Goal: Task Accomplishment & Management: Manage account settings

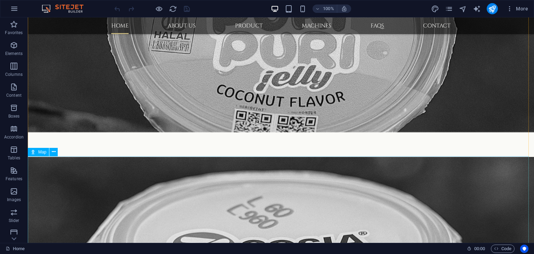
scroll to position [693, 0]
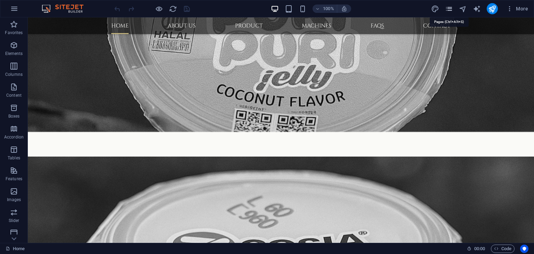
click at [450, 11] on icon "pages" at bounding box center [449, 9] width 8 height 8
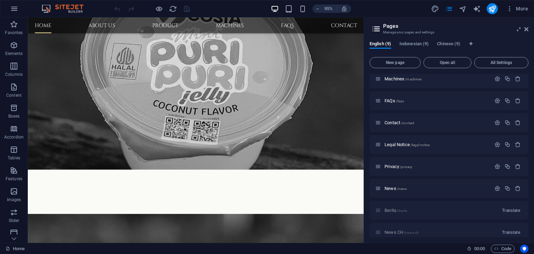
scroll to position [78, 0]
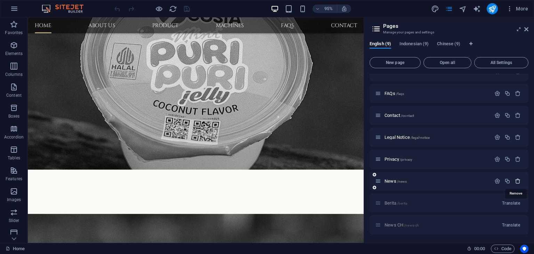
click at [517, 182] on icon "button" at bounding box center [518, 181] width 6 height 6
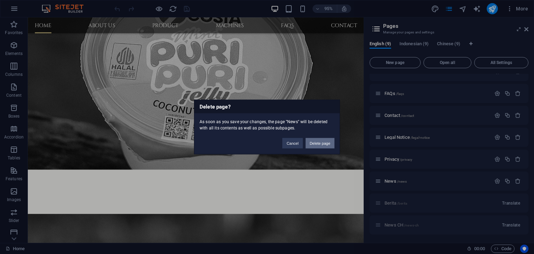
click at [320, 144] on button "Delete page" at bounding box center [320, 143] width 29 height 10
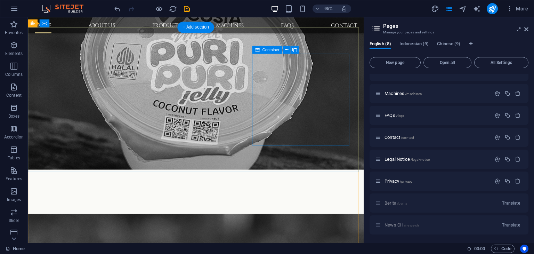
scroll to position [56, 0]
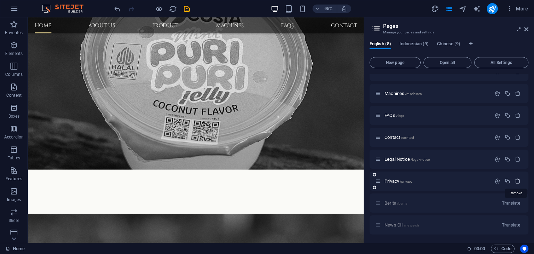
click at [517, 182] on icon "button" at bounding box center [518, 181] width 6 height 6
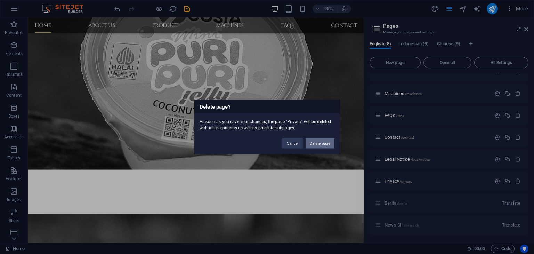
click at [319, 144] on button "Delete page" at bounding box center [320, 143] width 29 height 10
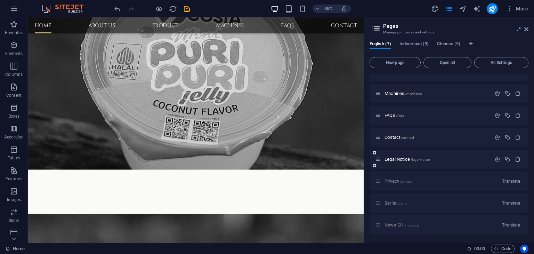
click at [517, 159] on icon "button" at bounding box center [518, 159] width 6 height 6
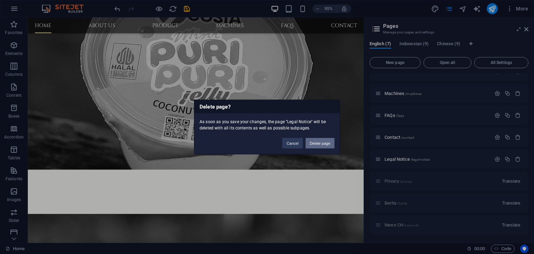
click at [323, 143] on button "Delete page" at bounding box center [320, 143] width 29 height 10
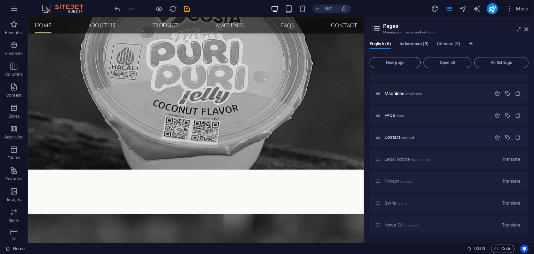
click at [414, 43] on span "Indonesian (9)" at bounding box center [414, 45] width 29 height 10
click at [517, 160] on icon "button" at bounding box center [518, 159] width 6 height 6
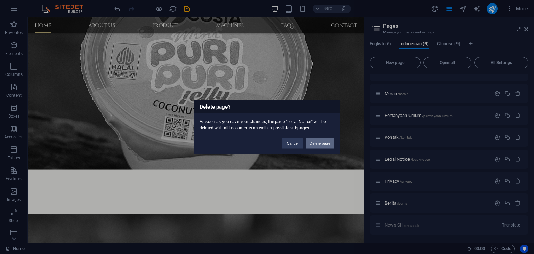
click at [324, 145] on button "Delete page" at bounding box center [320, 143] width 29 height 10
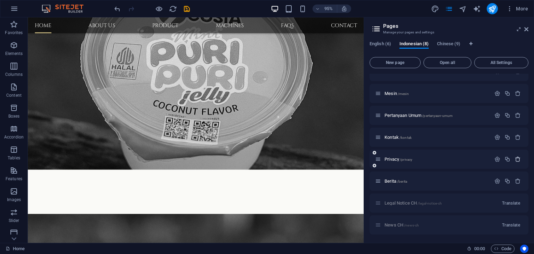
click at [518, 159] on icon "button" at bounding box center [518, 159] width 6 height 6
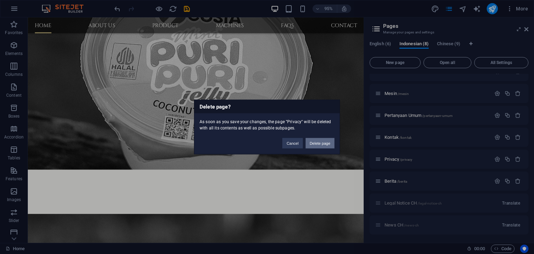
click at [321, 145] on button "Delete page" at bounding box center [320, 143] width 29 height 10
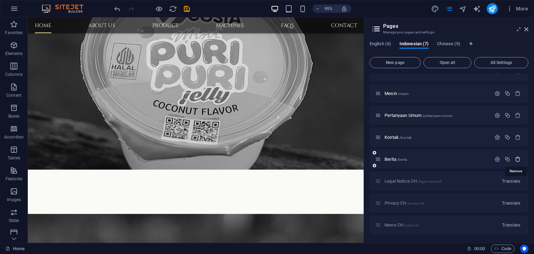
click at [515, 161] on icon "button" at bounding box center [518, 159] width 6 height 6
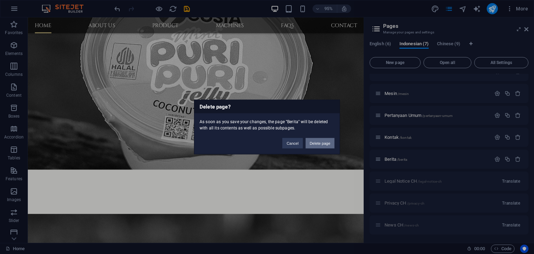
click at [325, 144] on button "Delete page" at bounding box center [320, 143] width 29 height 10
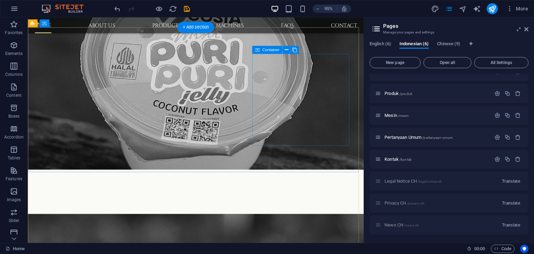
scroll to position [34, 0]
click at [445, 44] on span "Chinese (9)" at bounding box center [448, 45] width 23 height 10
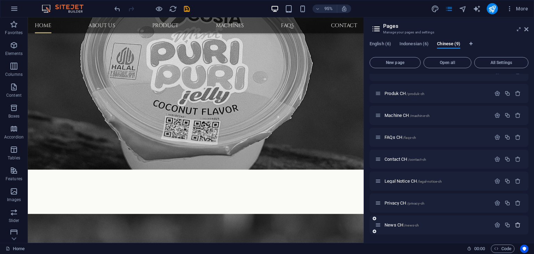
click at [517, 224] on icon "button" at bounding box center [518, 225] width 6 height 6
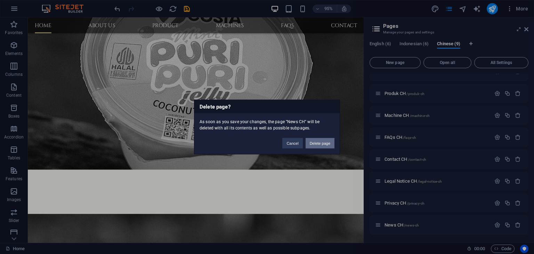
click at [327, 145] on button "Delete page" at bounding box center [320, 143] width 29 height 10
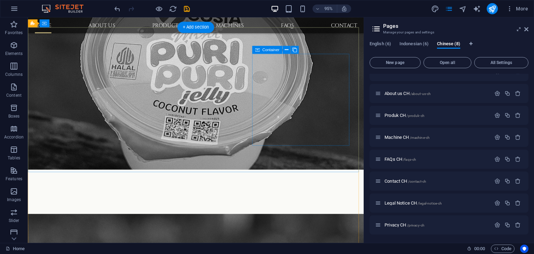
scroll to position [12, 0]
click at [519, 224] on icon "button" at bounding box center [518, 225] width 6 height 6
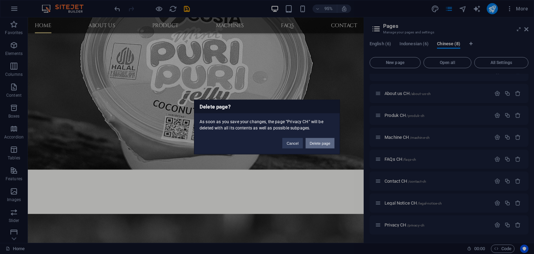
click at [320, 143] on button "Delete page" at bounding box center [320, 143] width 29 height 10
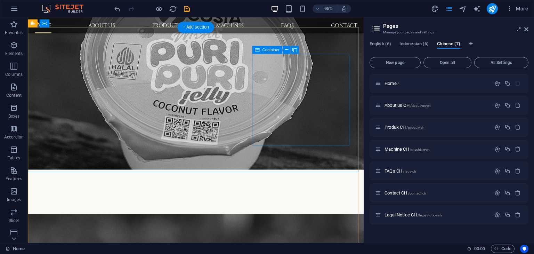
scroll to position [0, 0]
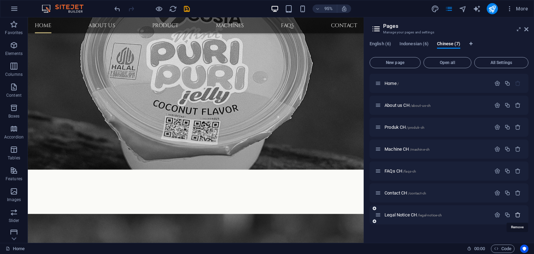
click at [517, 216] on icon "button" at bounding box center [518, 215] width 6 height 6
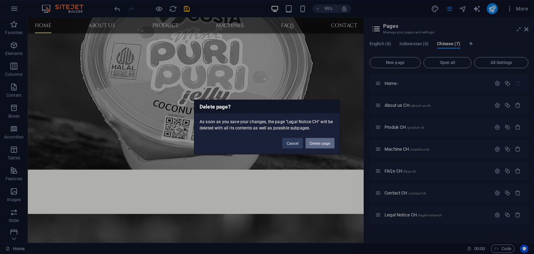
drag, startPoint x: 325, startPoint y: 145, endPoint x: 312, endPoint y: 134, distance: 16.5
click at [325, 145] on button "Delete page" at bounding box center [320, 143] width 29 height 10
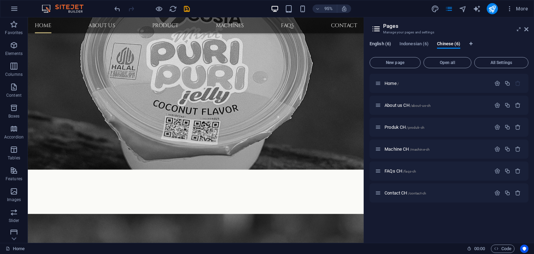
click at [380, 45] on span "English (6)" at bounding box center [381, 45] width 22 height 10
click at [463, 9] on icon "navigator" at bounding box center [463, 9] width 8 height 8
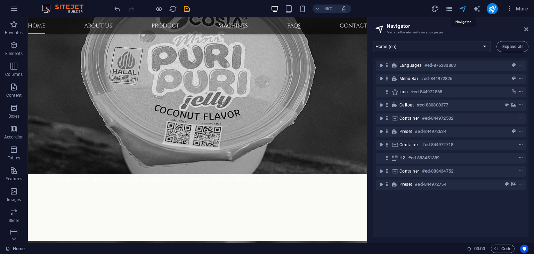
scroll to position [701, 0]
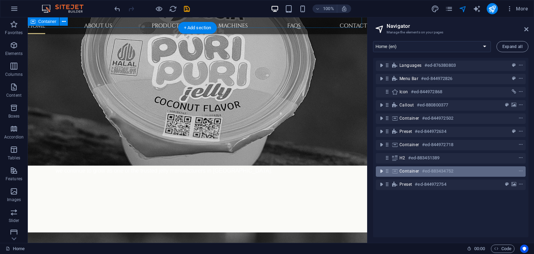
click at [380, 173] on icon "toggle-expand" at bounding box center [381, 171] width 7 height 7
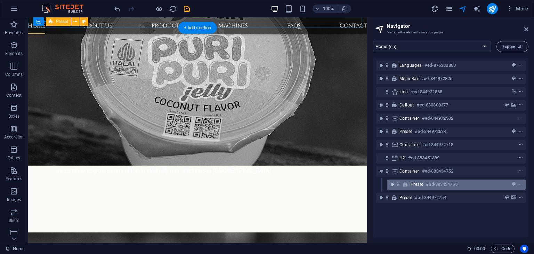
click at [391, 185] on icon "toggle-expand" at bounding box center [392, 184] width 7 height 7
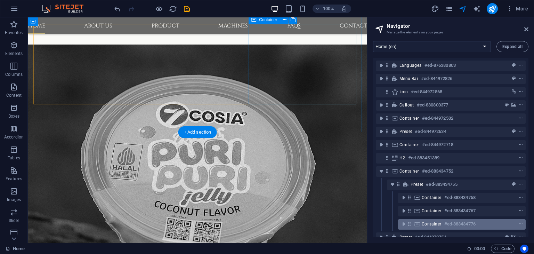
scroll to position [14, 0]
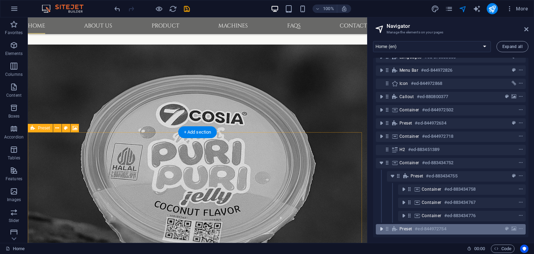
click at [381, 225] on icon "toggle-expand" at bounding box center [381, 228] width 7 height 7
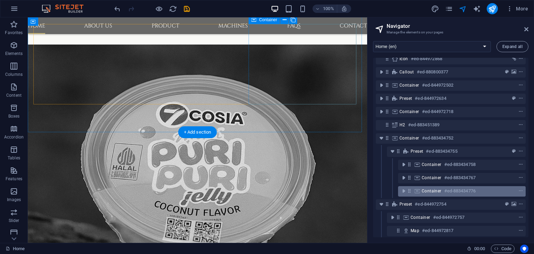
scroll to position [40, 0]
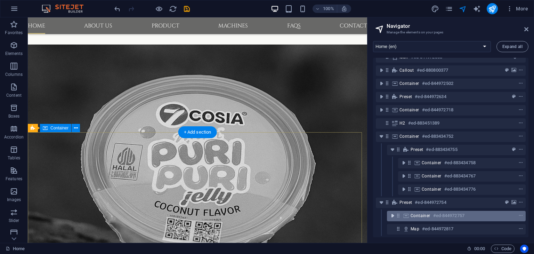
click at [394, 213] on icon "toggle-expand" at bounding box center [392, 215] width 7 height 7
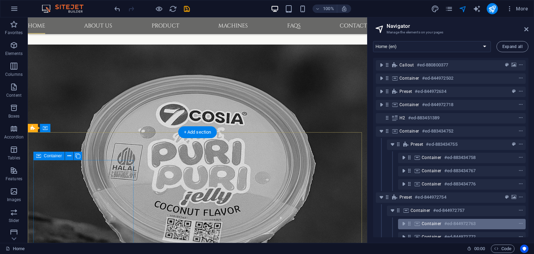
scroll to position [80, 0]
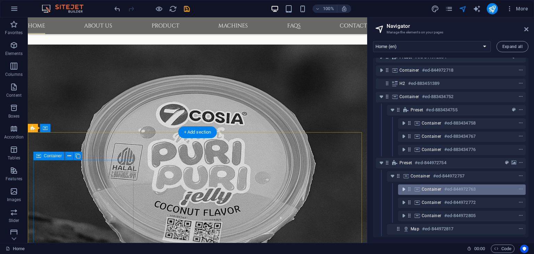
click at [405, 187] on icon "toggle-expand" at bounding box center [404, 189] width 7 height 7
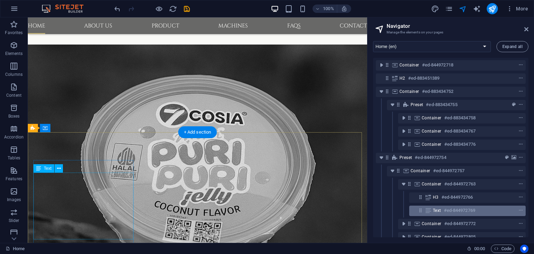
scroll to position [106, 0]
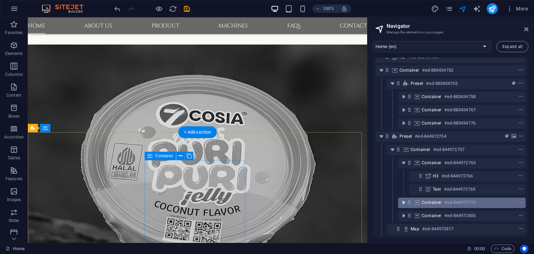
click at [403, 199] on icon "toggle-expand" at bounding box center [404, 202] width 7 height 7
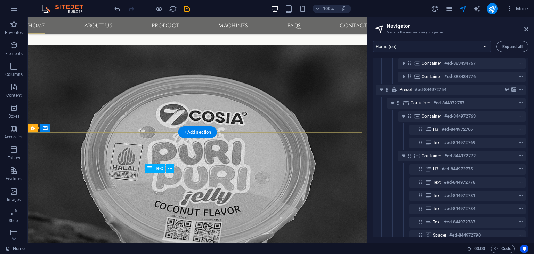
scroll to position [176, 0]
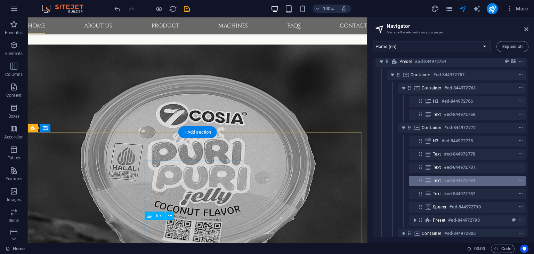
click at [448, 180] on h6 "#ed-844972784" at bounding box center [459, 180] width 31 height 8
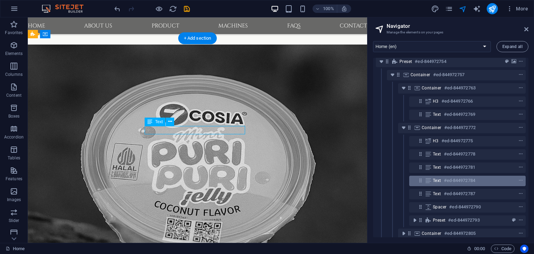
scroll to position [691, 0]
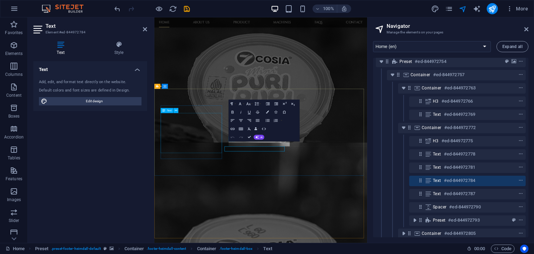
scroll to position [585, 0]
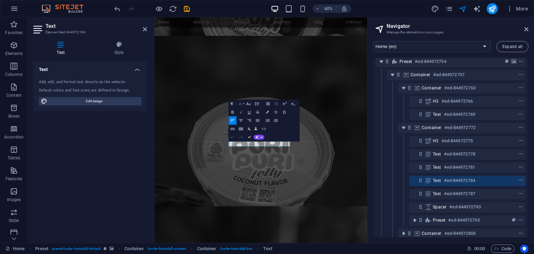
click at [241, 104] on icon "button" at bounding box center [240, 103] width 2 height 3
click at [243, 111] on link "Arial" at bounding box center [250, 112] width 33 height 6
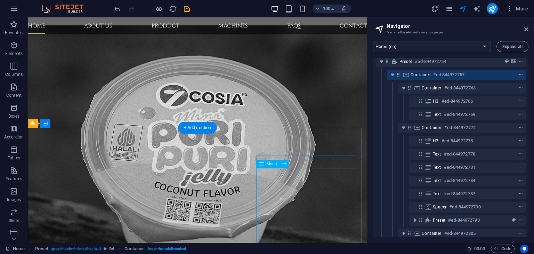
scroll to position [628, 0]
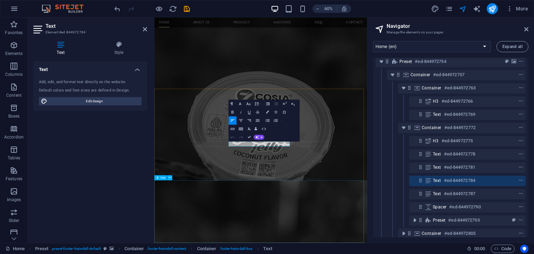
scroll to position [585, 0]
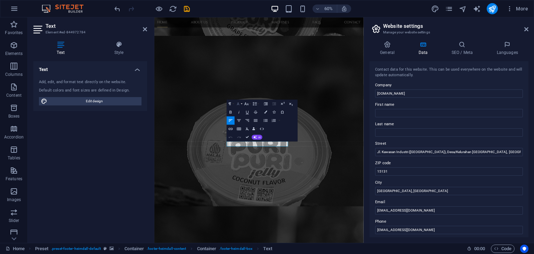
click at [239, 103] on icon "button" at bounding box center [238, 103] width 2 height 3
click at [243, 111] on link "Arial" at bounding box center [248, 112] width 33 height 6
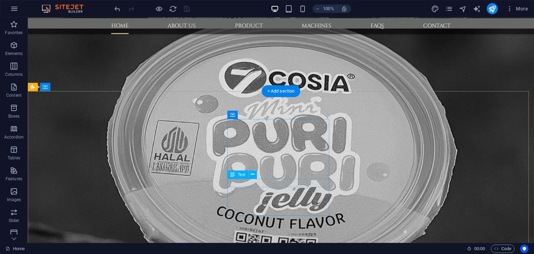
scroll to position [647, 0]
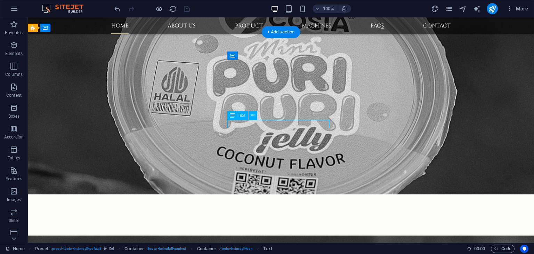
scroll to position [672, 0]
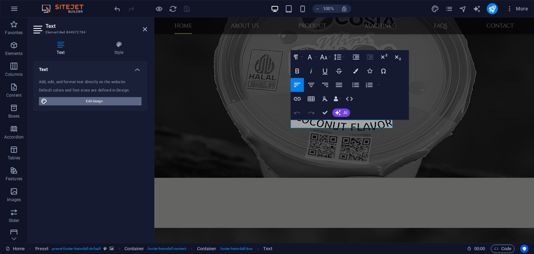
click at [114, 99] on span "Edit design" at bounding box center [94, 101] width 90 height 8
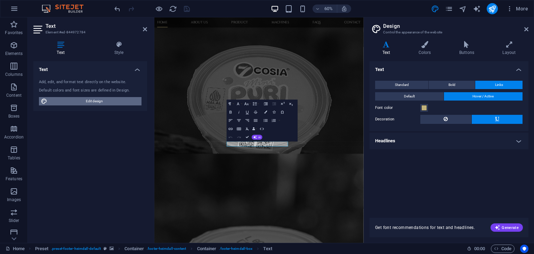
scroll to position [585, 0]
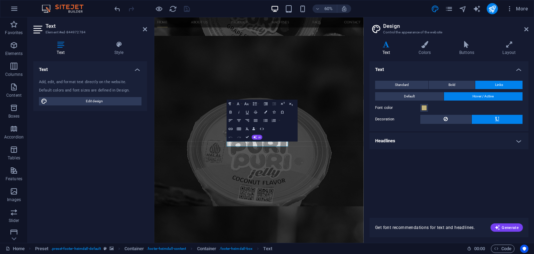
click at [500, 84] on span "Links" at bounding box center [500, 85] width 8 height 8
click at [450, 85] on span "Bold" at bounding box center [452, 85] width 7 height 8
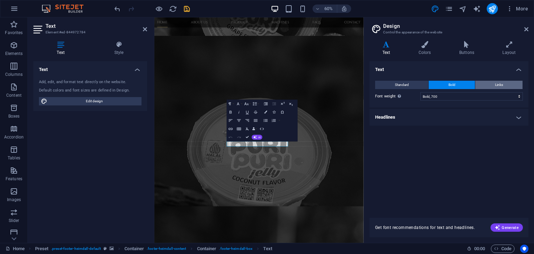
click at [492, 82] on button "Links" at bounding box center [499, 85] width 47 height 8
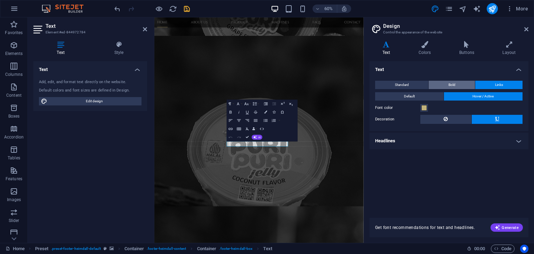
click at [451, 82] on span "Bold" at bounding box center [452, 85] width 7 height 8
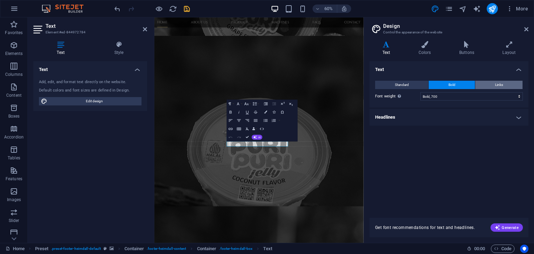
click at [493, 84] on button "Links" at bounding box center [499, 85] width 47 height 8
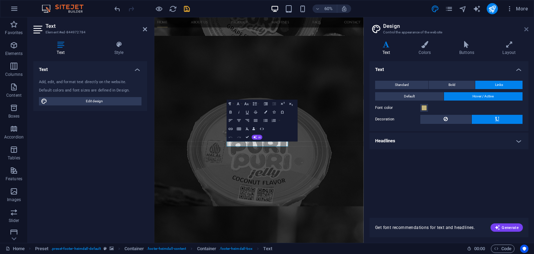
click at [526, 30] on icon at bounding box center [527, 29] width 4 height 6
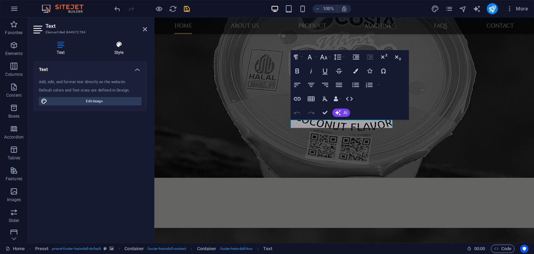
click at [120, 53] on h4 "Style" at bounding box center [119, 48] width 56 height 15
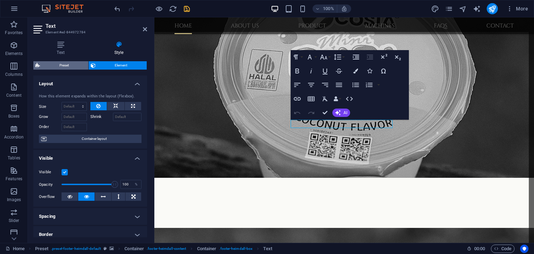
click at [65, 66] on span "Preset" at bounding box center [64, 65] width 44 height 8
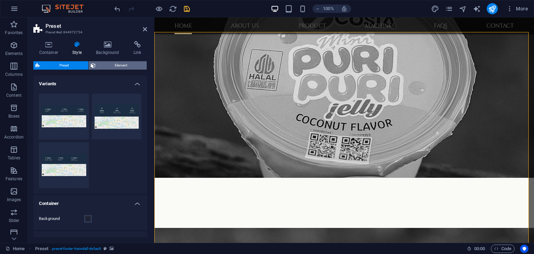
click at [119, 65] on span "Element" at bounding box center [121, 65] width 47 height 8
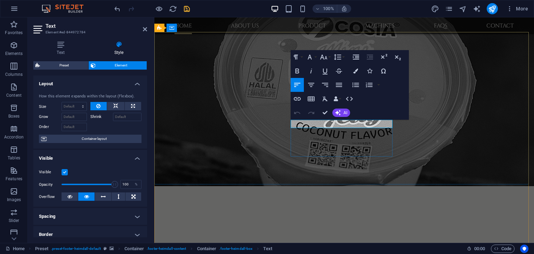
scroll to position [585, 0]
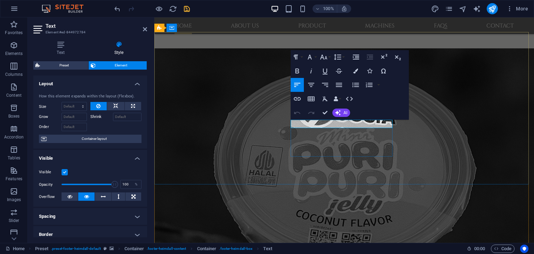
select select
select select "default"
select select "1"
select select
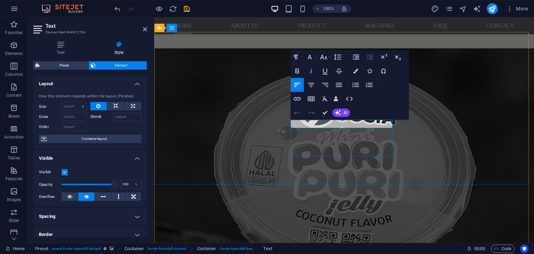
select select "default"
select select "2"
select select
select select "default"
select select "3"
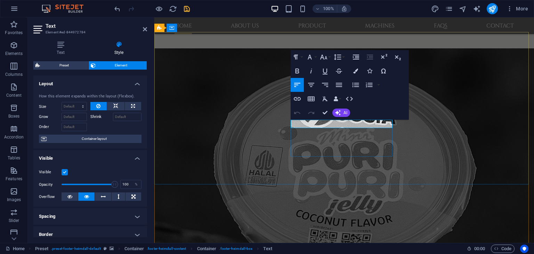
select select
select select "default"
select select "4"
select select
select select "default"
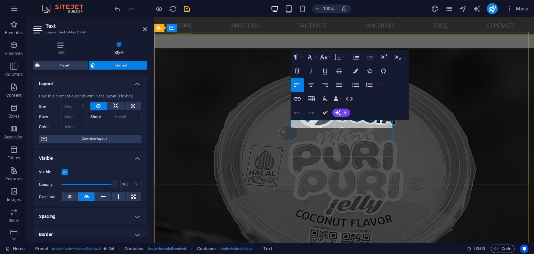
select select "5"
select select
select select "default"
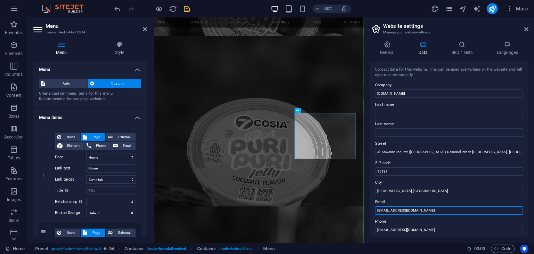
click at [438, 211] on input "[EMAIL_ADDRESS][DOMAIN_NAME]" at bounding box center [449, 210] width 148 height 8
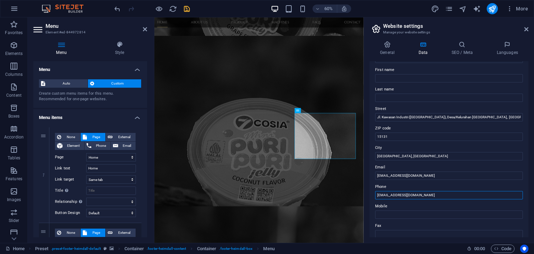
click at [434, 198] on input "[EMAIL_ADDRESS][DOMAIN_NAME]" at bounding box center [449, 195] width 148 height 8
paste input "088213523565"
click at [442, 185] on label "Phone" at bounding box center [449, 187] width 148 height 8
click at [442, 191] on input "088213523565" at bounding box center [449, 195] width 148 height 8
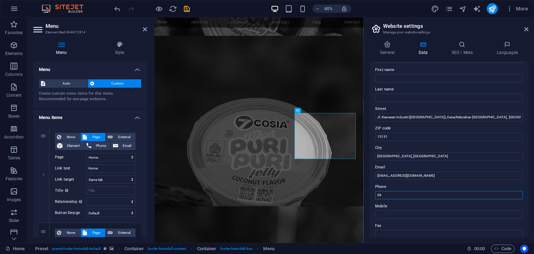
type input "0"
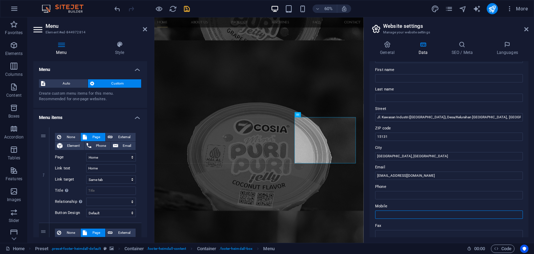
click at [421, 212] on input "Mobile" at bounding box center [449, 215] width 148 height 8
paste input "088213523565"
type input "088213523565"
click at [431, 205] on label "Mobile" at bounding box center [449, 206] width 148 height 8
click at [431, 211] on input "088213523565" at bounding box center [449, 215] width 148 height 8
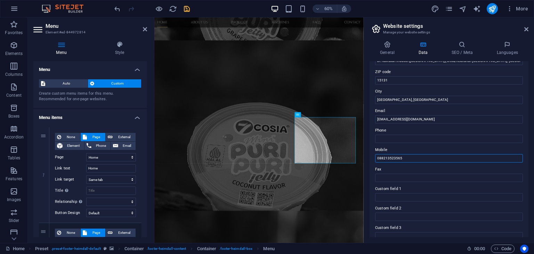
scroll to position [104, 0]
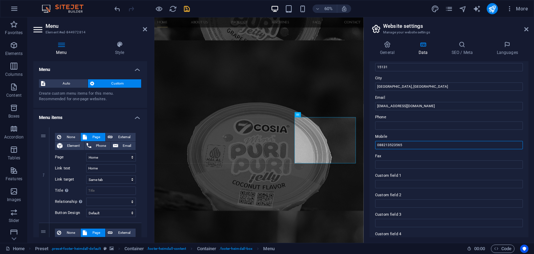
click at [416, 146] on input "088213523565" at bounding box center [449, 145] width 148 height 8
click at [403, 127] on input "Phone" at bounding box center [449, 125] width 148 height 8
paste input "088213523565"
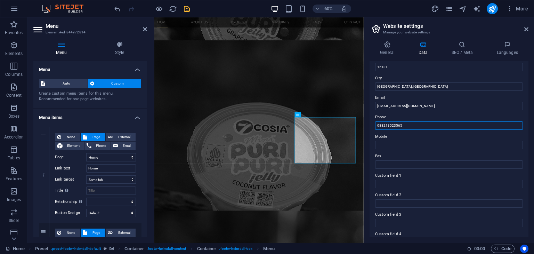
scroll to position [585, 0]
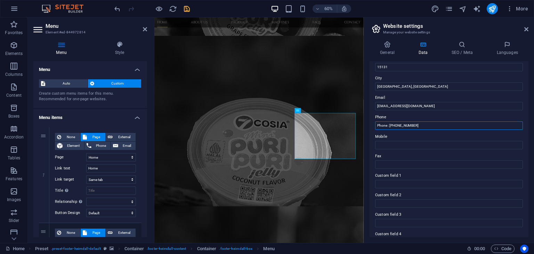
drag, startPoint x: 420, startPoint y: 124, endPoint x: 377, endPoint y: 128, distance: 42.7
click at [377, 128] on input "Phone : [PHONE_NUMBER]" at bounding box center [449, 125] width 148 height 8
type input "Phone : [PHONE_NUMBER]"
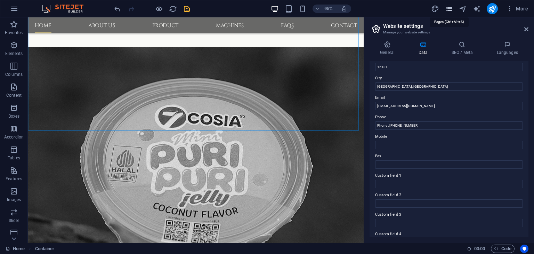
click at [450, 12] on icon "pages" at bounding box center [449, 9] width 8 height 8
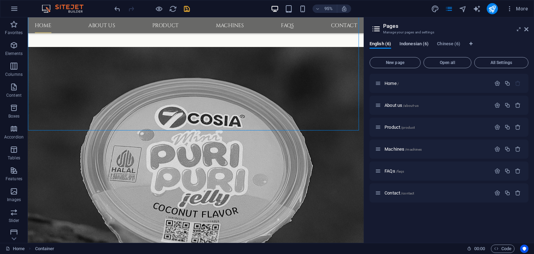
click at [413, 43] on span "Indonesian (6)" at bounding box center [414, 45] width 29 height 10
click at [395, 84] on span "Home /" at bounding box center [392, 83] width 14 height 5
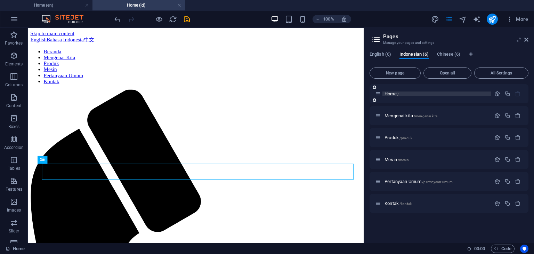
scroll to position [0, 0]
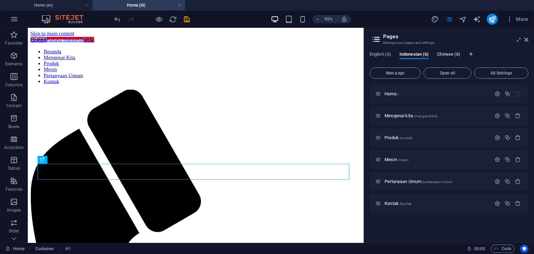
click at [446, 55] on span "Chinese (6)" at bounding box center [448, 55] width 23 height 10
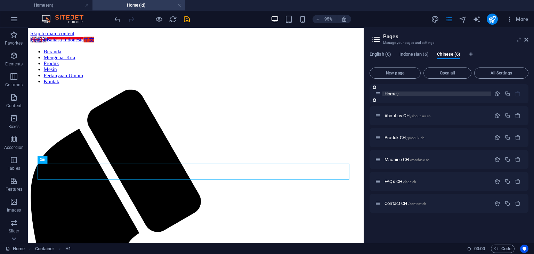
click at [394, 94] on span "Home /" at bounding box center [392, 93] width 14 height 5
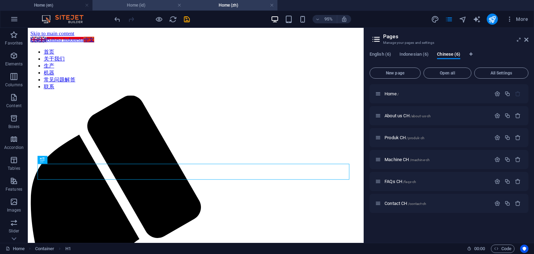
click at [142, 5] on h4 "Home (id)" at bounding box center [139, 5] width 93 height 8
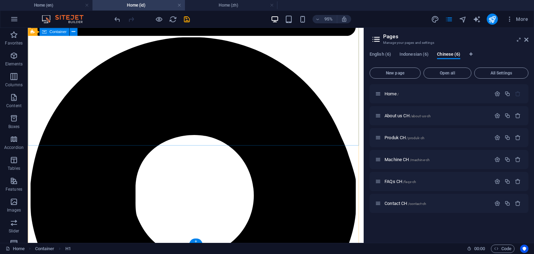
scroll to position [766, 0]
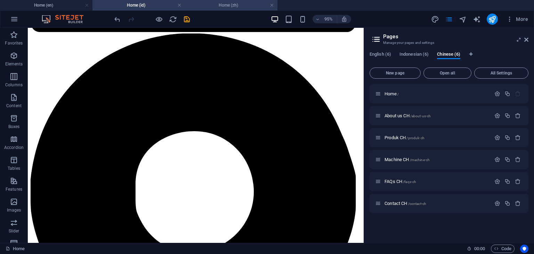
click at [229, 7] on h4 "Home (zh)" at bounding box center [231, 5] width 93 height 8
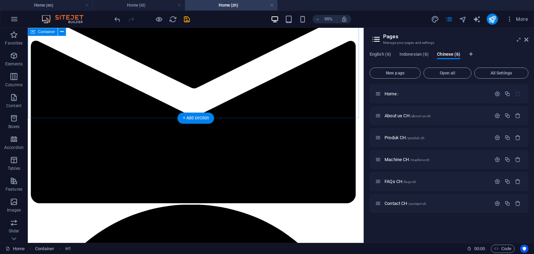
scroll to position [661, 0]
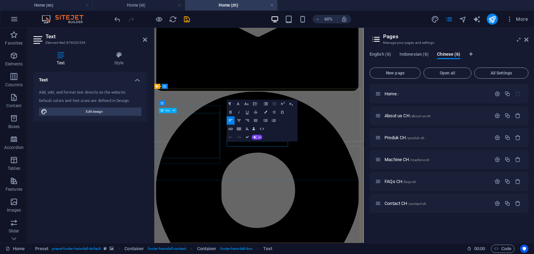
scroll to position [593, 0]
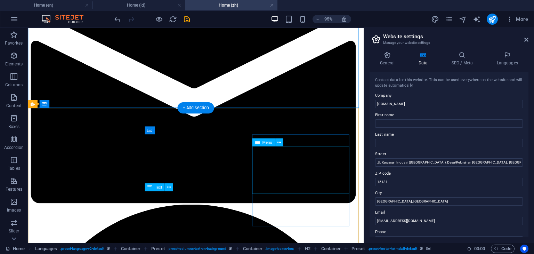
scroll to position [717, 0]
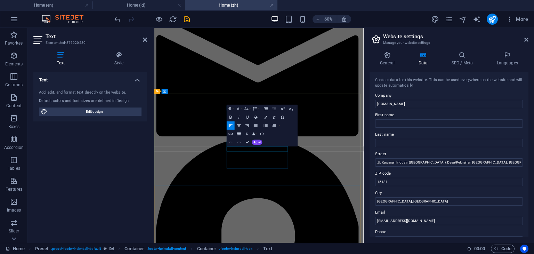
click at [52, 7] on h4 "Home (en)" at bounding box center [46, 5] width 93 height 8
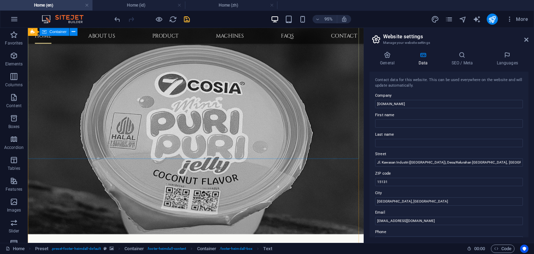
scroll to position [724, 0]
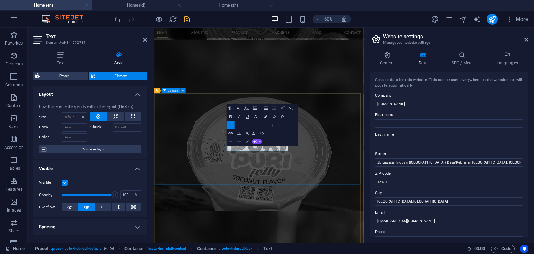
drag, startPoint x: 322, startPoint y: 228, endPoint x: 272, endPoint y: 229, distance: 49.8
click at [240, 111] on button "Font Family" at bounding box center [239, 108] width 8 height 8
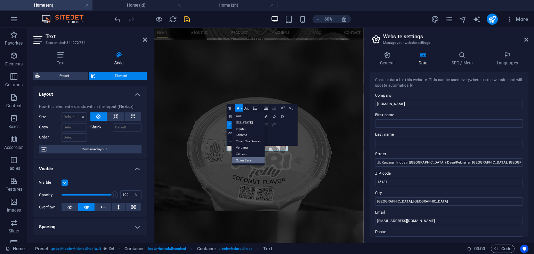
scroll to position [0, 0]
click at [245, 118] on link "Arial" at bounding box center [248, 116] width 33 height 6
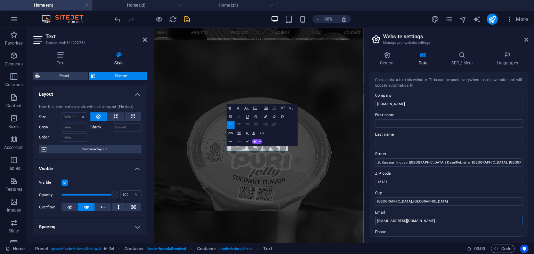
click at [416, 222] on input "[EMAIL_ADDRESS][DOMAIN_NAME]" at bounding box center [449, 221] width 148 height 8
click at [420, 221] on input "[EMAIL_ADDRESS][DOMAIN_NAME]" at bounding box center [449, 221] width 148 height 8
click at [422, 222] on input "[EMAIL_ADDRESS][DOMAIN_NAME]" at bounding box center [449, 221] width 148 height 8
type input "f"
type input "[EMAIL_ADDRESS][DOMAIN_NAME]"
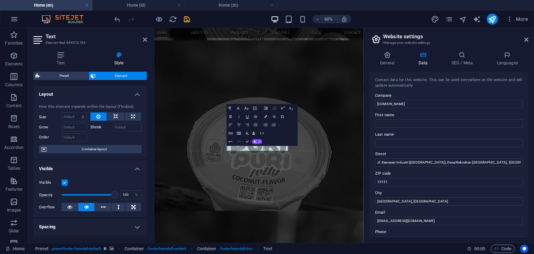
click at [433, 209] on label "Email" at bounding box center [449, 212] width 148 height 8
click at [433, 217] on input "[EMAIL_ADDRESS][DOMAIN_NAME]" at bounding box center [449, 221] width 148 height 8
click at [433, 209] on label "Email" at bounding box center [449, 212] width 148 height 8
click at [433, 217] on input "[EMAIL_ADDRESS][DOMAIN_NAME]" at bounding box center [449, 221] width 148 height 8
click at [369, 210] on div "General Data SEO / Meta Languages Website name [DOMAIN_NAME] Logo Drag files he…" at bounding box center [449, 144] width 170 height 197
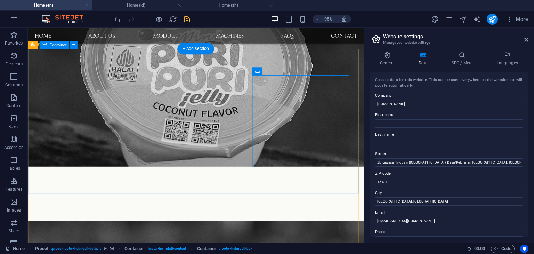
scroll to position [699, 0]
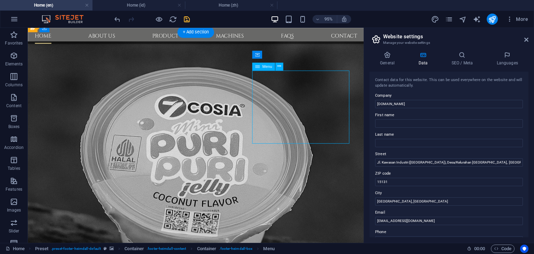
select select
select select "default"
select select "1"
select select
select select "default"
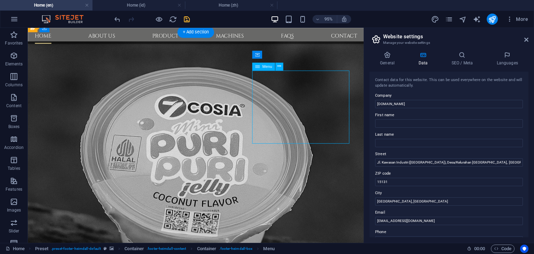
select select "2"
select select
select select "default"
select select "3"
select select
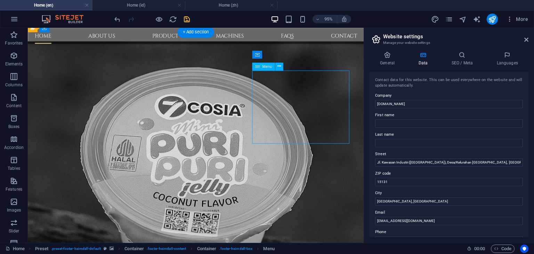
select select "default"
select select "4"
select select
select select "default"
select select "5"
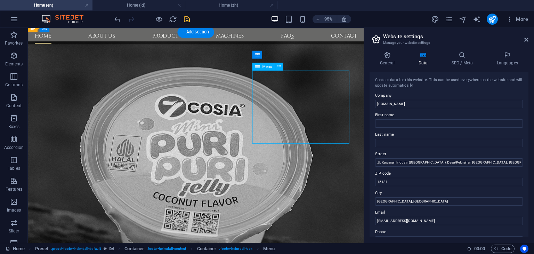
select select
select select "default"
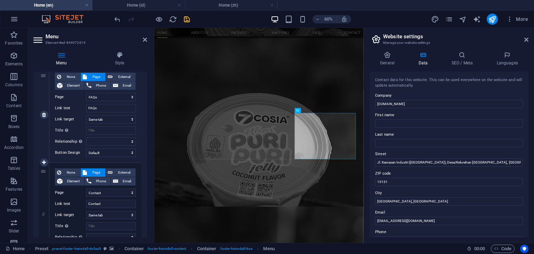
scroll to position [493, 0]
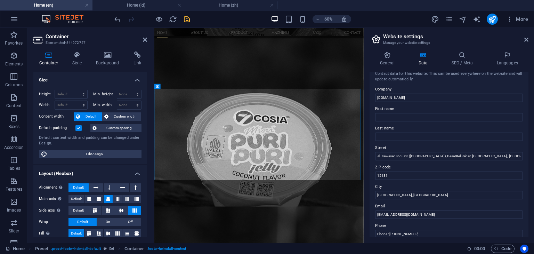
scroll to position [0, 0]
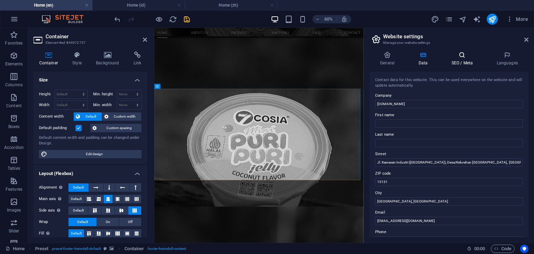
click at [461, 60] on h4 "SEO / Meta" at bounding box center [463, 58] width 45 height 15
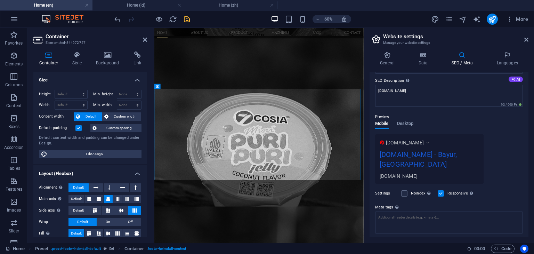
scroll to position [70, 0]
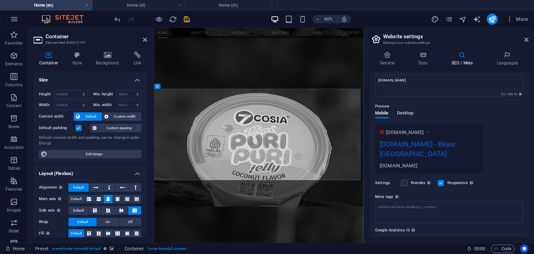
click at [407, 115] on span "Desktop" at bounding box center [405, 114] width 17 height 10
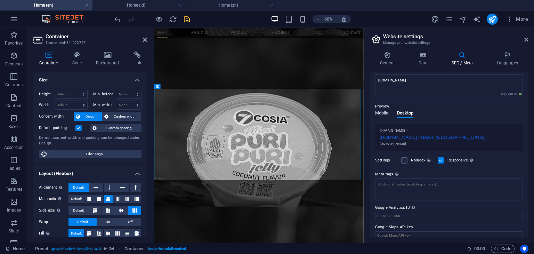
click at [381, 113] on span "Mobile" at bounding box center [382, 114] width 14 height 10
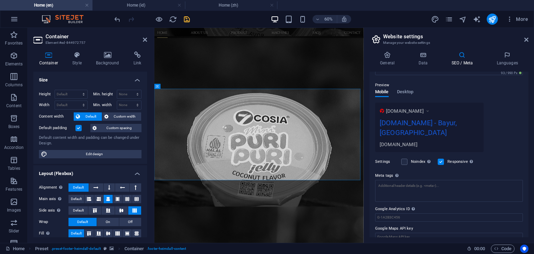
scroll to position [100, 0]
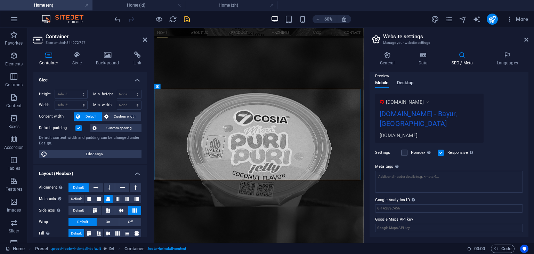
click at [411, 82] on span "Desktop" at bounding box center [405, 84] width 17 height 10
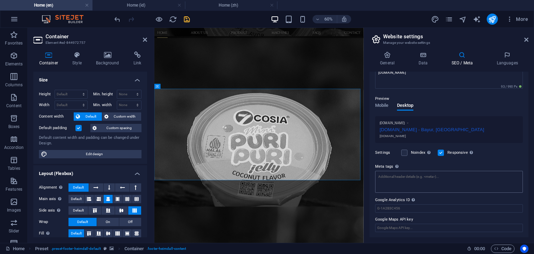
scroll to position [0, 0]
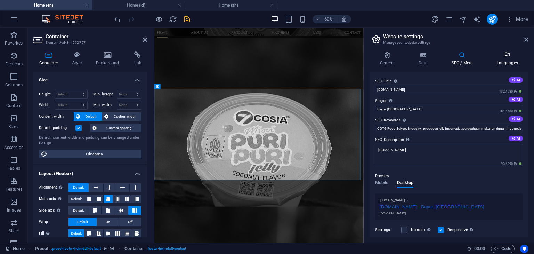
click at [502, 62] on h4 "Languages" at bounding box center [507, 58] width 42 height 15
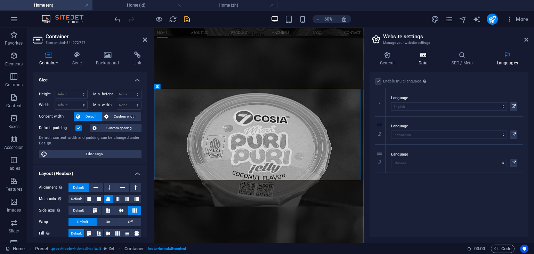
click at [427, 60] on h4 "Data" at bounding box center [424, 58] width 33 height 15
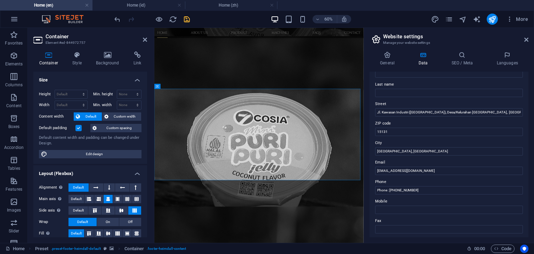
scroll to position [70, 0]
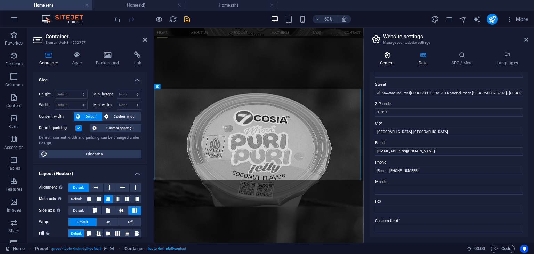
click at [387, 55] on icon at bounding box center [387, 54] width 35 height 7
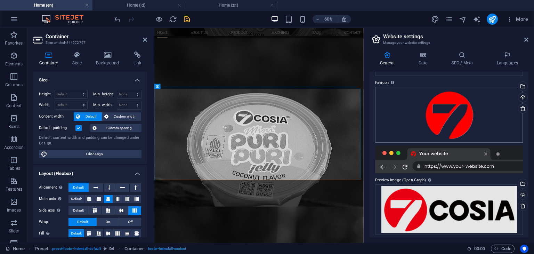
scroll to position [65, 0]
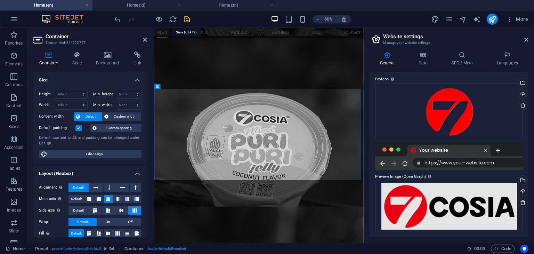
click at [185, 18] on icon "save" at bounding box center [187, 19] width 8 height 8
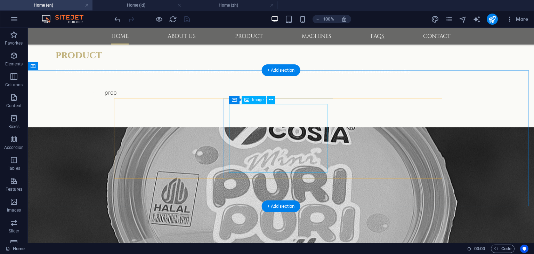
scroll to position [483, 0]
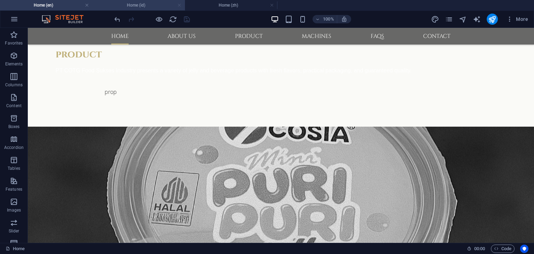
click at [179, 6] on link at bounding box center [179, 5] width 4 height 7
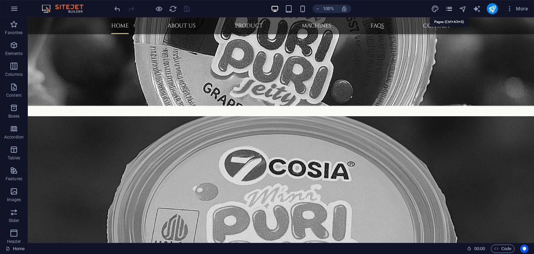
click at [453, 10] on icon "pages" at bounding box center [449, 9] width 8 height 8
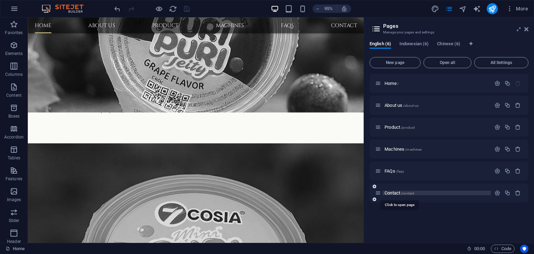
click at [399, 193] on span "Contact /contact" at bounding box center [400, 192] width 30 height 5
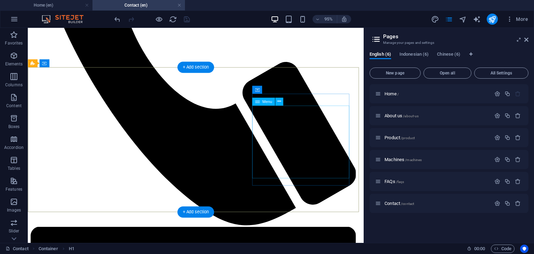
scroll to position [313, 0]
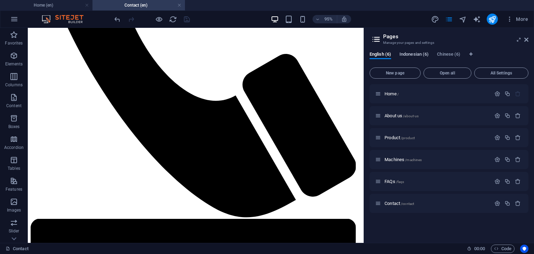
click at [414, 55] on span "Indonesian (6)" at bounding box center [414, 55] width 29 height 10
click at [394, 203] on span "Kontak /kontak" at bounding box center [398, 203] width 27 height 5
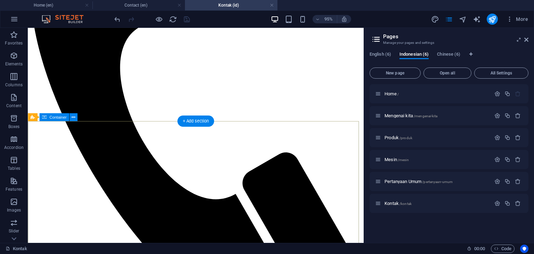
scroll to position [244, 0]
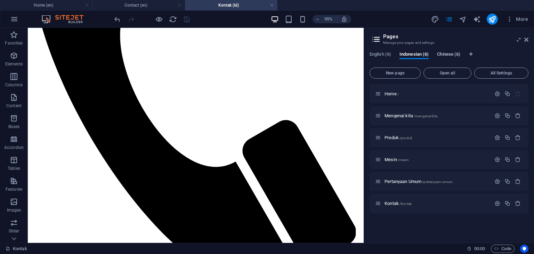
click at [451, 56] on span "Chinese (6)" at bounding box center [448, 55] width 23 height 10
click at [398, 203] on span "Contact CH /contact-ch" at bounding box center [406, 203] width 42 height 5
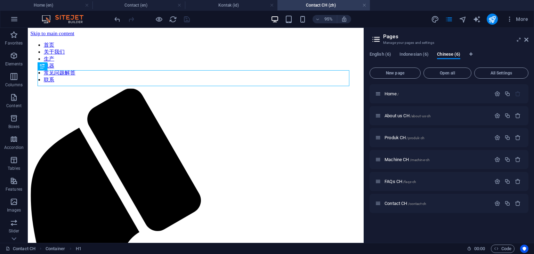
scroll to position [0, 0]
click at [131, 2] on h4 "Contact (en)" at bounding box center [139, 5] width 93 height 8
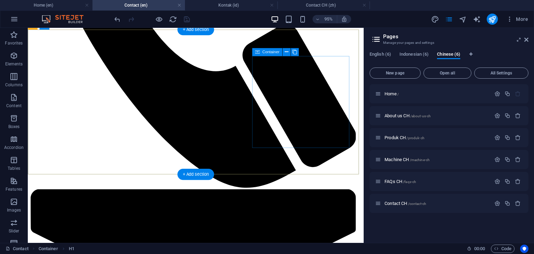
scroll to position [377, 0]
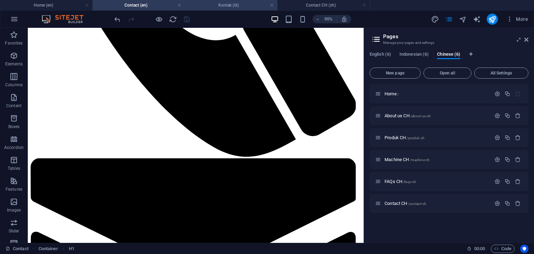
click at [211, 6] on h4 "Kontak (id)" at bounding box center [231, 5] width 93 height 8
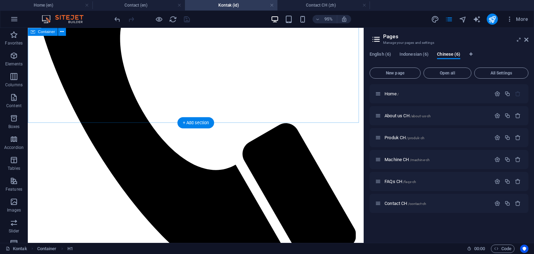
scroll to position [275, 0]
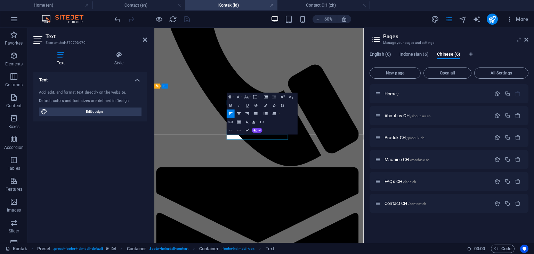
scroll to position [239, 0]
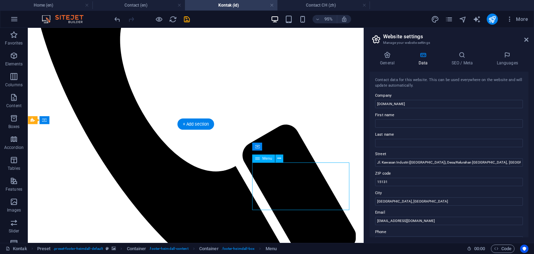
select select
select select "1"
select select
select select "2"
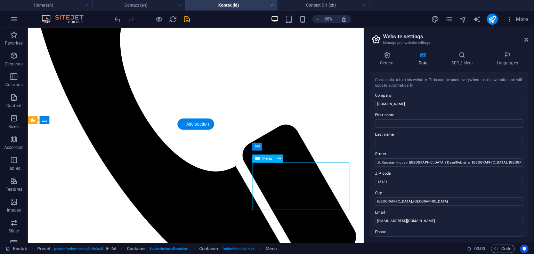
select select
select select "3"
select select
select select "4"
select select
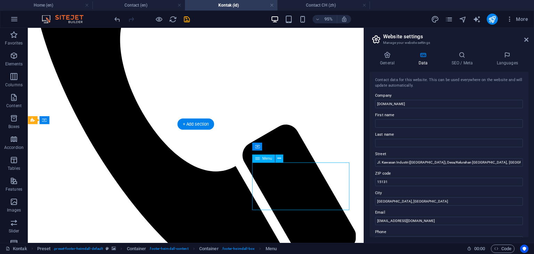
select select "5"
select select
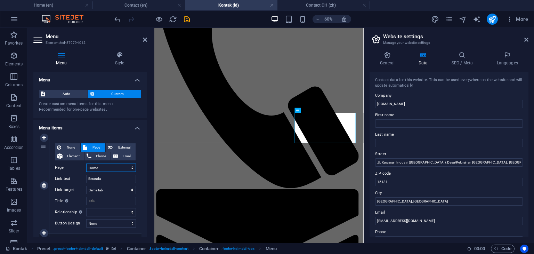
click at [124, 168] on select "Home About us Product Machines FAQs Contact Home Mengenai kita Produk Mesin Per…" at bounding box center [111, 168] width 50 height 8
select select "6"
click at [86, 164] on select "Home About us Product Machines FAQs Contact Home Mengenai kita Produk Mesin Per…" at bounding box center [111, 168] width 50 height 8
select select
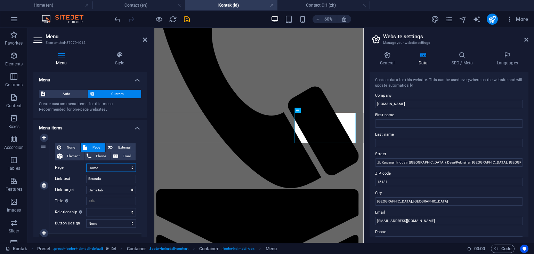
select select
click at [119, 167] on select "Home About us Product Machines FAQs Contact Home Mengenai kita Produk Mesin Per…" at bounding box center [111, 168] width 50 height 8
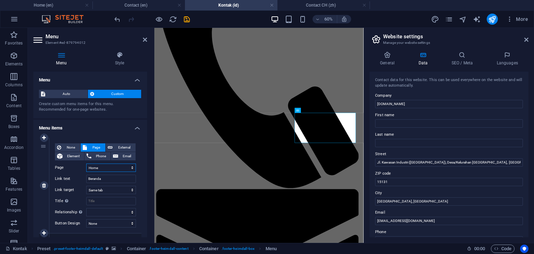
click at [86, 164] on select "Home About us Product Machines FAQs Contact Home Mengenai kita Produk Mesin Per…" at bounding box center [111, 168] width 50 height 8
click at [116, 221] on select "None Default Primary Secondary" at bounding box center [111, 223] width 50 height 8
select select "default"
click at [86, 219] on select "None Default Primary Secondary" at bounding box center [111, 223] width 50 height 8
select select
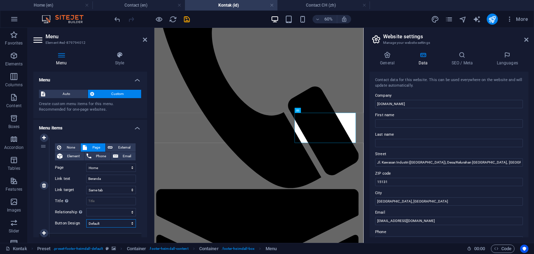
select select
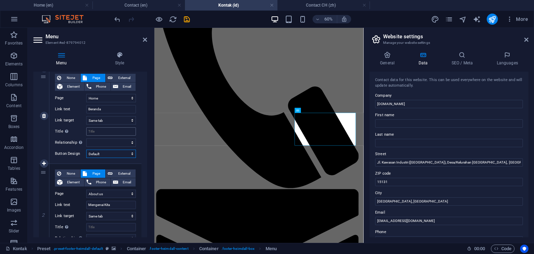
scroll to position [104, 0]
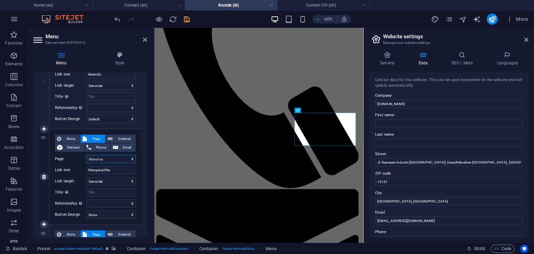
click at [122, 160] on select "Home About us Product Machines FAQs Contact Home Mengenai kita Produk Mesin Per…" at bounding box center [111, 159] width 50 height 8
select select "7"
click at [86, 155] on select "Home About us Product Machines FAQs Contact Home Mengenai kita Produk Mesin Per…" at bounding box center [111, 159] width 50 height 8
select select
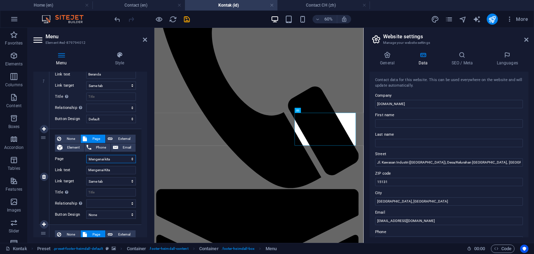
select select
click at [117, 215] on select "None Default Primary Secondary" at bounding box center [111, 215] width 50 height 8
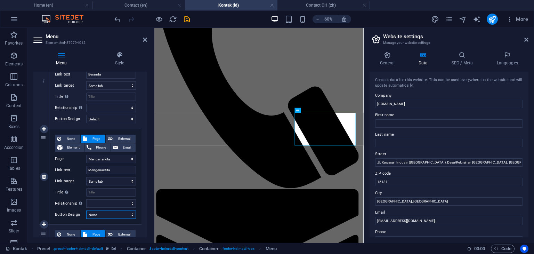
select select "default"
click at [86, 211] on select "None Default Primary Secondary" at bounding box center [111, 215] width 50 height 8
select select
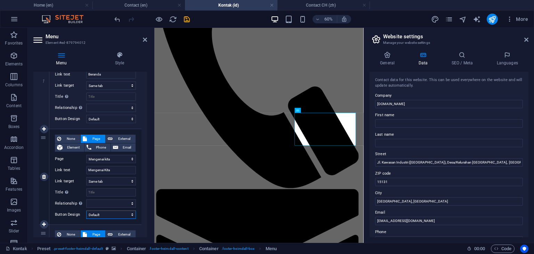
select select
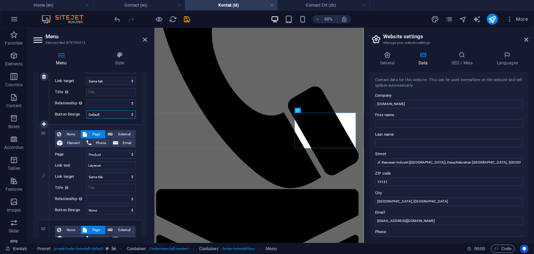
scroll to position [209, 0]
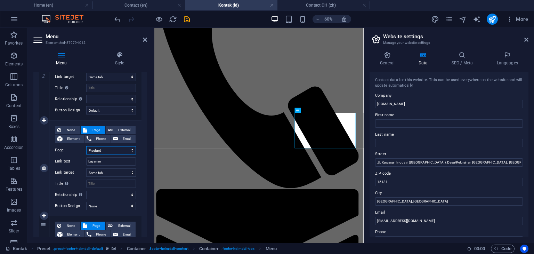
click at [122, 152] on select "Home About us Product Machines FAQs Contact Home Mengenai kita Produk Mesin Per…" at bounding box center [111, 150] width 50 height 8
select select "8"
click at [86, 146] on select "Home About us Product Machines FAQs Contact Home Mengenai kita Produk Mesin Per…" at bounding box center [111, 150] width 50 height 8
select select
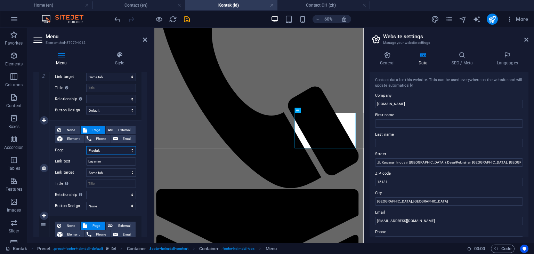
select select
click at [116, 160] on input "Layanan" at bounding box center [111, 161] width 50 height 8
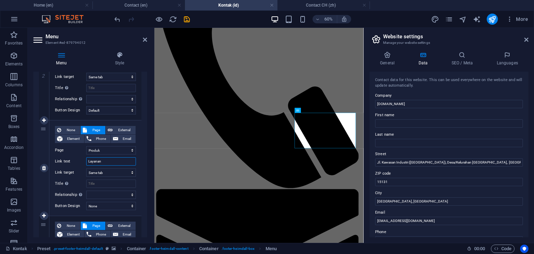
click at [116, 160] on input "Layanan" at bounding box center [111, 161] width 50 height 8
type input "Produk"
select select
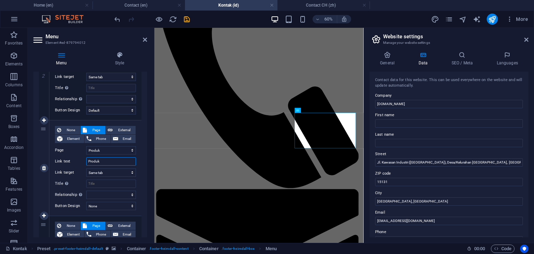
select select
type input "Produk"
click at [117, 205] on select "None Default Primary Secondary" at bounding box center [111, 206] width 50 height 8
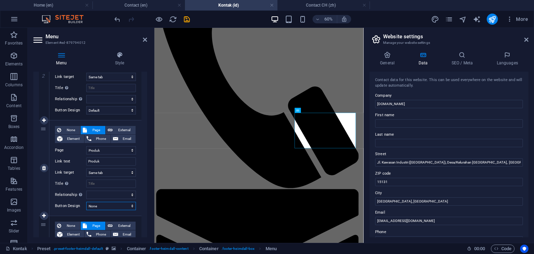
select select "default"
click at [86, 202] on select "None Default Primary Secondary" at bounding box center [111, 206] width 50 height 8
select select
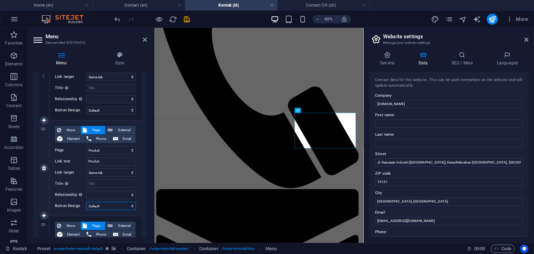
select select
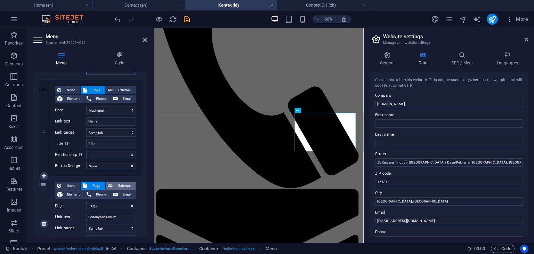
scroll to position [348, 0]
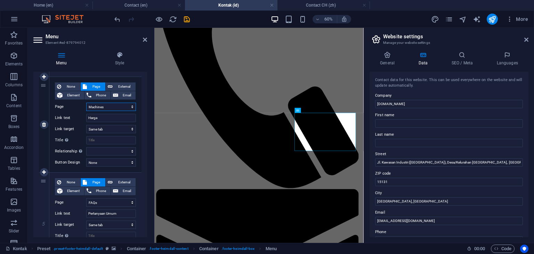
click at [112, 109] on select "Home About us Product Machines FAQs Contact Home Mengenai kita Produk Mesin Per…" at bounding box center [111, 107] width 50 height 8
select select "9"
click at [86, 103] on select "Home About us Product Machines FAQs Contact Home Mengenai kita Produk Mesin Per…" at bounding box center [111, 107] width 50 height 8
select select
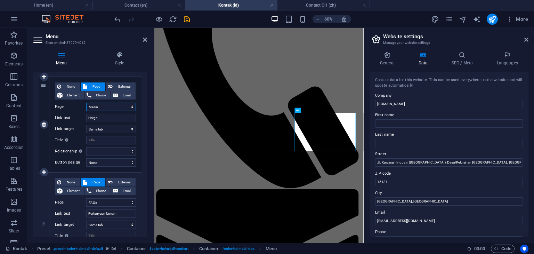
select select
click at [114, 117] on input "Harga" at bounding box center [111, 118] width 50 height 8
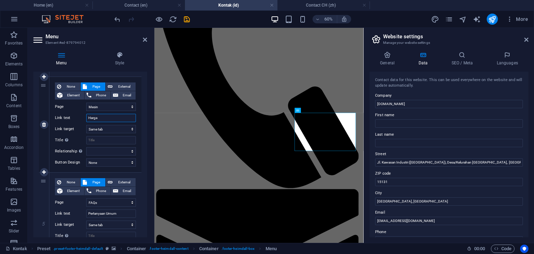
click at [114, 117] on input "Harga" at bounding box center [111, 118] width 50 height 8
type input "Mesin"
select select
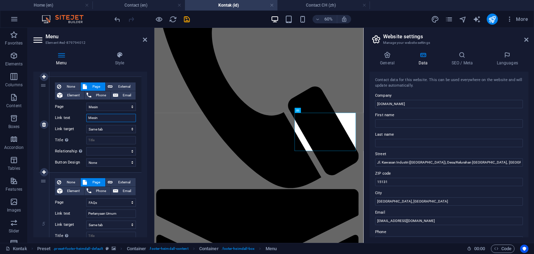
select select
type input "Mesin"
click at [118, 161] on select "None Default Primary Secondary" at bounding box center [111, 162] width 50 height 8
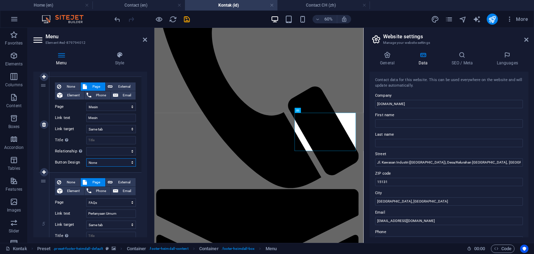
select select "default"
click at [86, 158] on select "None Default Primary Secondary" at bounding box center [111, 162] width 50 height 8
select select
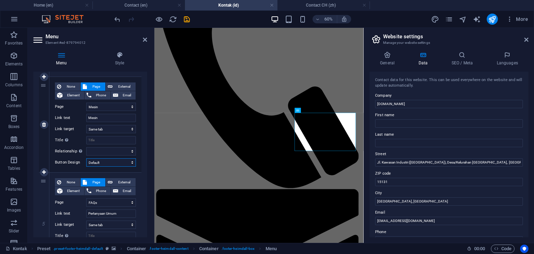
select select
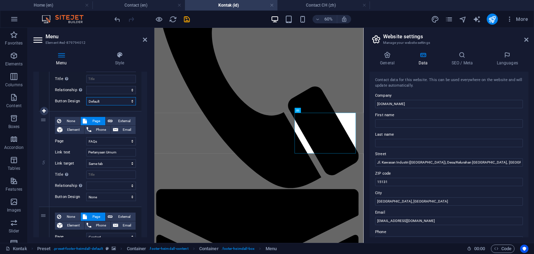
scroll to position [452, 0]
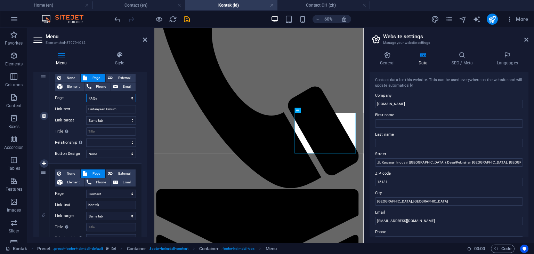
click at [124, 99] on select "Home About us Product Machines FAQs Contact Home Mengenai kita Produk Mesin Per…" at bounding box center [111, 98] width 50 height 8
select select "10"
click at [86, 94] on select "Home About us Product Machines FAQs Contact Home Mengenai kita Produk Mesin Per…" at bounding box center [111, 98] width 50 height 8
select select
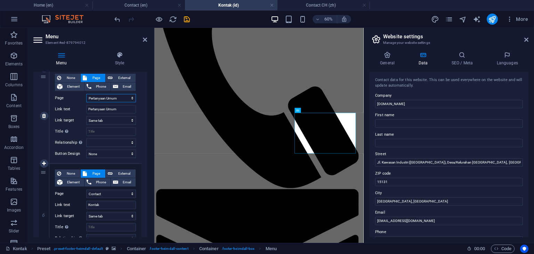
select select
click at [113, 154] on select "None Default Primary Secondary" at bounding box center [111, 154] width 50 height 8
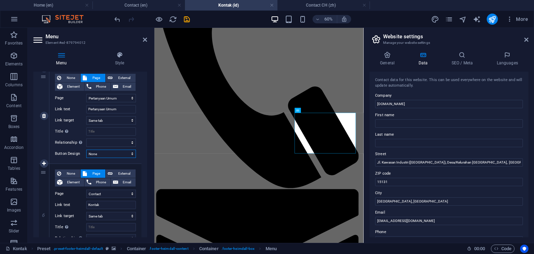
select select "default"
click at [86, 150] on select "None Default Primary Secondary" at bounding box center [111, 154] width 50 height 8
select select
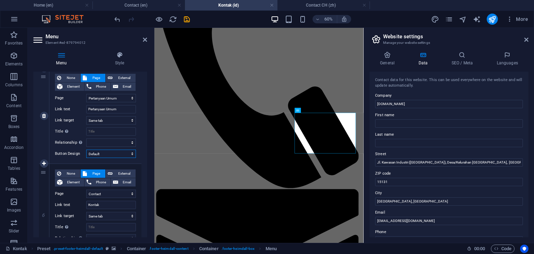
select select
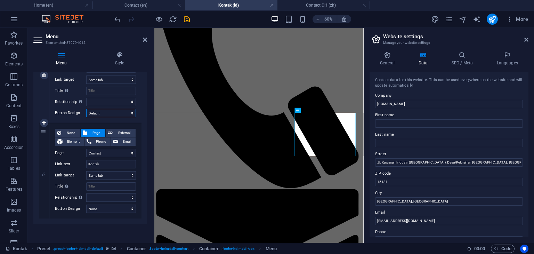
scroll to position [493, 0]
click at [115, 154] on select "Home About us Product Machines FAQs Contact Home Mengenai kita Produk Mesin Per…" at bounding box center [111, 153] width 50 height 8
select select "11"
click at [86, 149] on select "Home About us Product Machines FAQs Contact Home Mengenai kita Produk Mesin Per…" at bounding box center [111, 153] width 50 height 8
select select
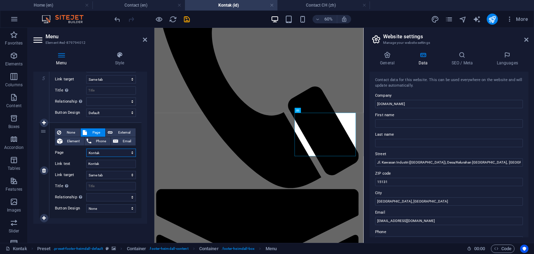
select select
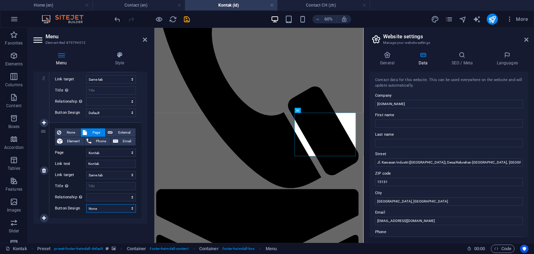
click at [117, 208] on select "None Default Primary Secondary" at bounding box center [111, 208] width 50 height 8
select select "default"
click at [86, 204] on select "None Default Primary Secondary" at bounding box center [111, 208] width 50 height 8
select select
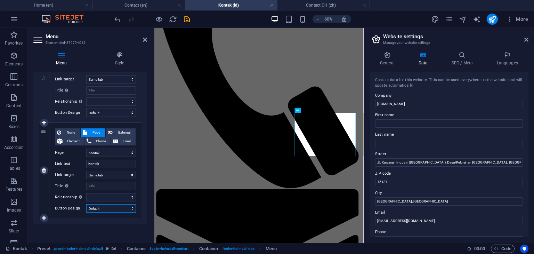
select select
click at [324, 6] on h4 "Contact CH (zh)" at bounding box center [324, 5] width 93 height 8
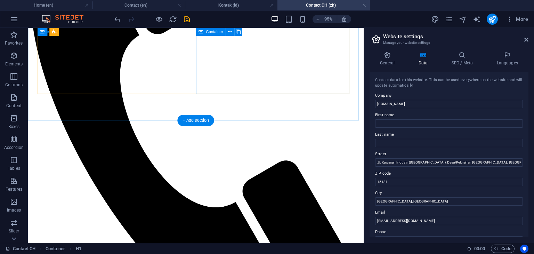
scroll to position [278, 0]
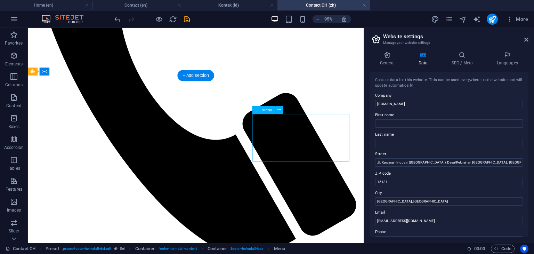
select select
select select "1"
select select
select select "2"
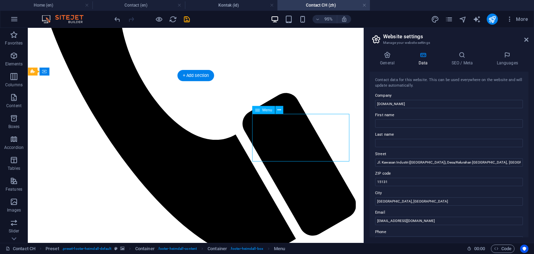
select select
select select "3"
select select
select select "4"
select select
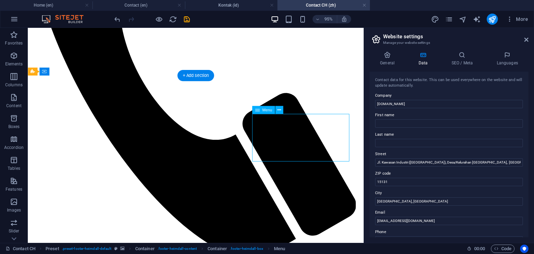
select select "5"
select select
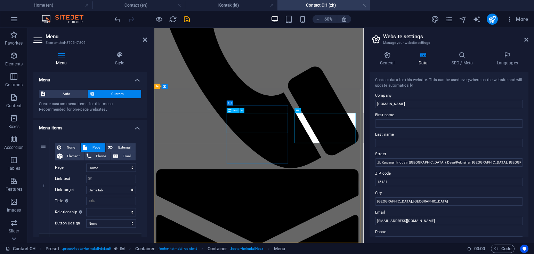
scroll to position [227, 0]
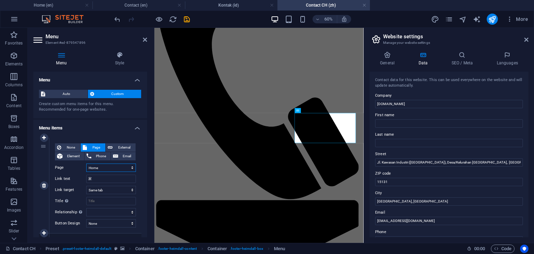
click at [120, 166] on select "Home About us Product Machines FAQs Contact Home Mengenai kita Produk Mesin Per…" at bounding box center [111, 168] width 50 height 8
select select "12"
click at [86, 164] on select "Home About us Product Machines FAQs Contact Home Mengenai kita Produk Mesin Per…" at bounding box center [111, 168] width 50 height 8
select select
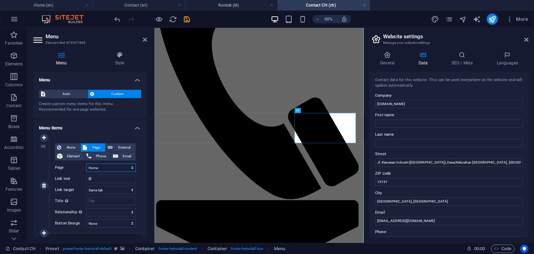
select select
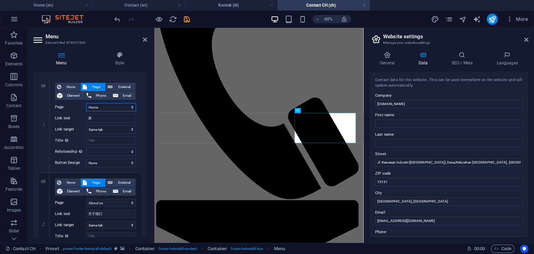
scroll to position [70, 0]
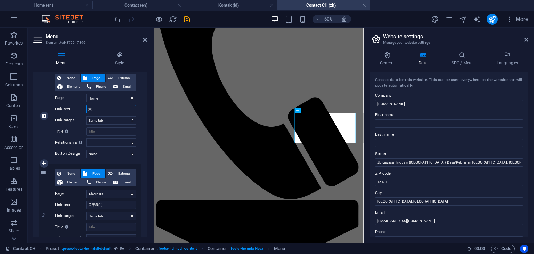
click at [95, 110] on input "家" at bounding box center [111, 109] width 50 height 8
click at [89, 109] on input "家" at bounding box center [111, 109] width 50 height 8
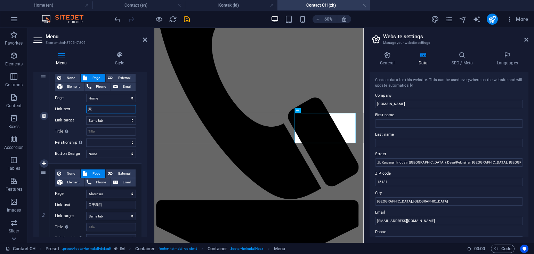
click at [89, 109] on input "家" at bounding box center [111, 109] width 50 height 8
click at [120, 100] on select "Home About us Product Machines FAQs Contact Home Mengenai kita Produk Mesin Per…" at bounding box center [111, 98] width 50 height 8
click at [113, 98] on select "Home About us Product Machines FAQs Contact Home Mengenai kita Produk Mesin Per…" at bounding box center [111, 98] width 50 height 8
click at [139, 98] on div "None Page External Element Phone Email Page Home About us Product Machines FAQs…" at bounding box center [95, 115] width 92 height 95
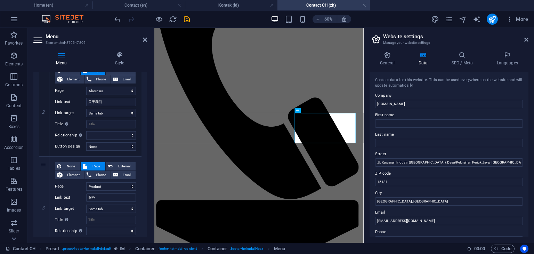
scroll to position [174, 0]
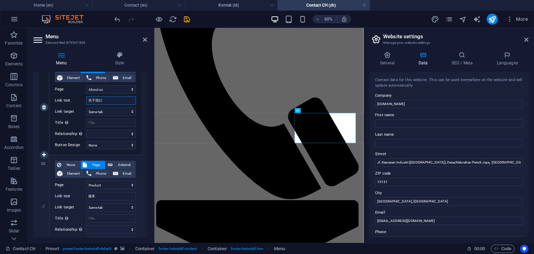
click at [97, 101] on input "关于我们" at bounding box center [111, 100] width 50 height 8
click at [88, 102] on input "关于我们" at bounding box center [111, 100] width 50 height 8
click at [90, 100] on input "关于我们" at bounding box center [111, 100] width 50 height 8
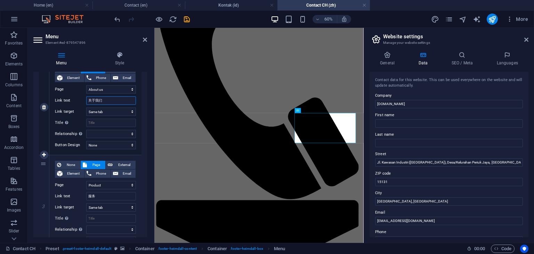
drag, startPoint x: 89, startPoint y: 100, endPoint x: 104, endPoint y: 102, distance: 15.1
click at [104, 102] on input "关于我们" at bounding box center [111, 100] width 50 height 8
click at [125, 92] on select "Home About us Product Machines FAQs Contact Home Mengenai kita Produk Mesin Per…" at bounding box center [111, 89] width 50 height 8
select select "13"
click at [86, 85] on select "Home About us Product Machines FAQs Contact Home Mengenai kita Produk Mesin Per…" at bounding box center [111, 89] width 50 height 8
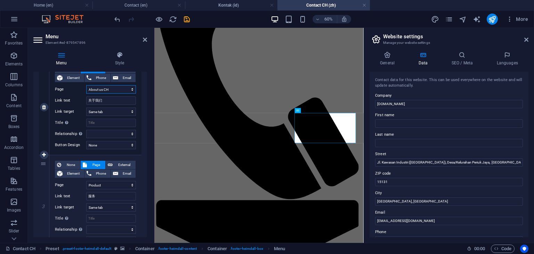
select select
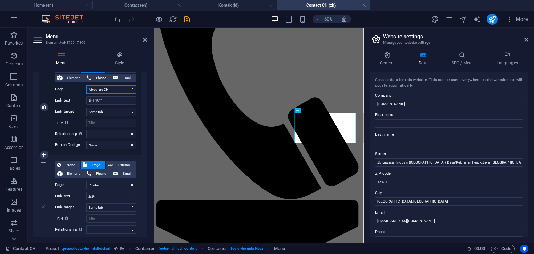
select select
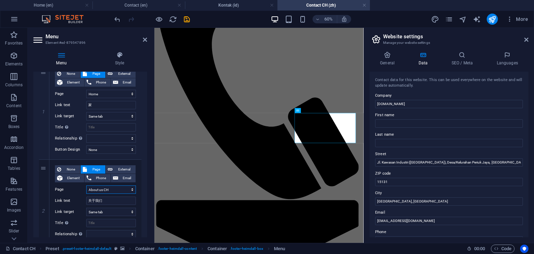
scroll to position [70, 0]
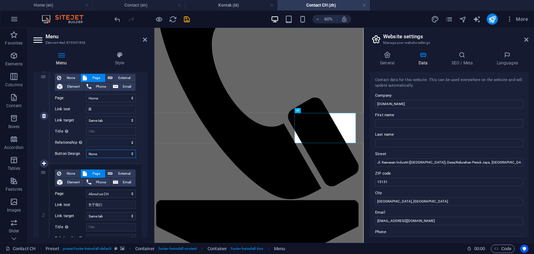
click at [121, 157] on select "None Default Primary Secondary" at bounding box center [111, 154] width 50 height 8
select select "default"
click at [86, 150] on select "None Default Primary Secondary" at bounding box center [111, 154] width 50 height 8
select select
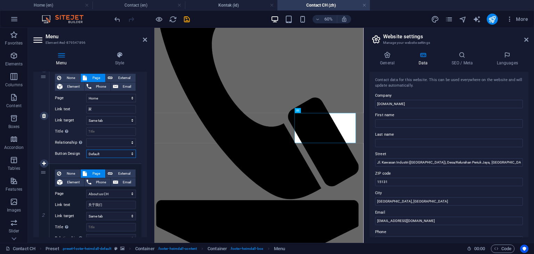
select select
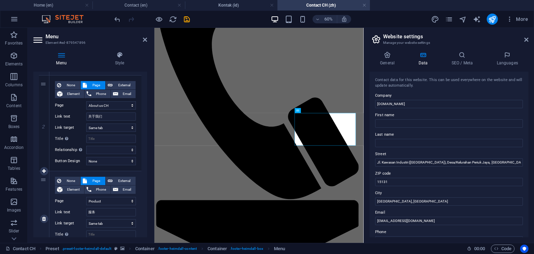
scroll to position [174, 0]
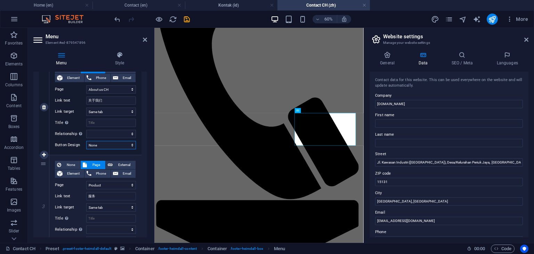
click at [120, 147] on select "None Default Primary Secondary" at bounding box center [111, 145] width 50 height 8
select select "default"
click at [86, 141] on select "None Default Primary Secondary" at bounding box center [111, 145] width 50 height 8
select select
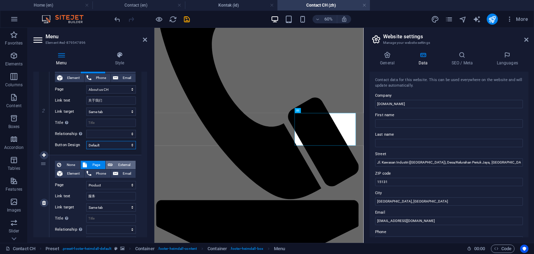
select select
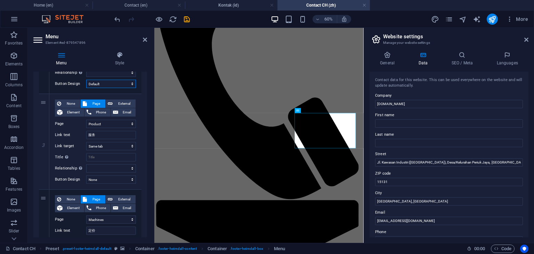
scroll to position [244, 0]
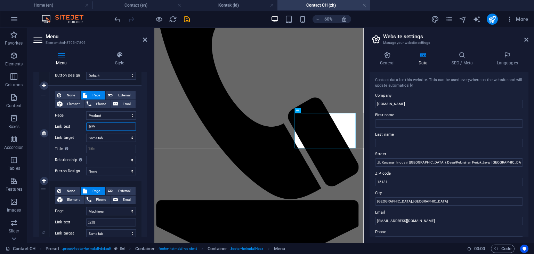
click at [89, 127] on input "服务" at bounding box center [111, 126] width 50 height 8
paste input "产品"
type input "产品"
select select
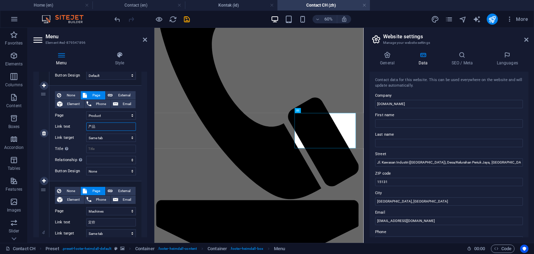
select select
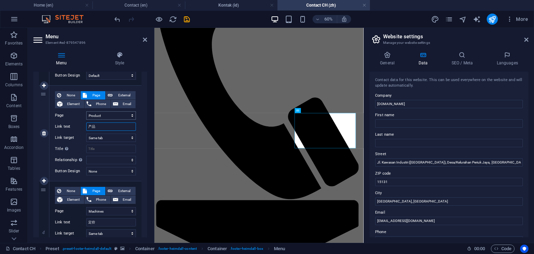
type input "产品"
click at [118, 116] on select "Home About us Product Machines FAQs Contact Home Mengenai kita Produk Mesin Per…" at bounding box center [111, 115] width 50 height 8
select select "14"
click at [86, 111] on select "Home About us Product Machines FAQs Contact Home Mengenai kita Produk Mesin Per…" at bounding box center [111, 115] width 50 height 8
click at [108, 171] on select "None Default Primary Secondary" at bounding box center [111, 171] width 50 height 8
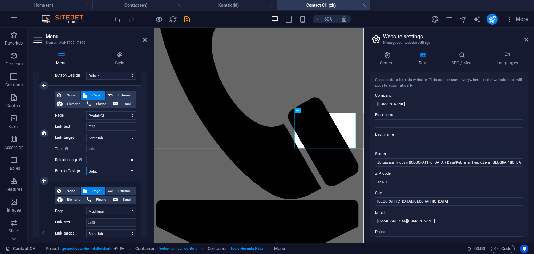
click at [86, 167] on select "None Default Primary Secondary" at bounding box center [111, 171] width 50 height 8
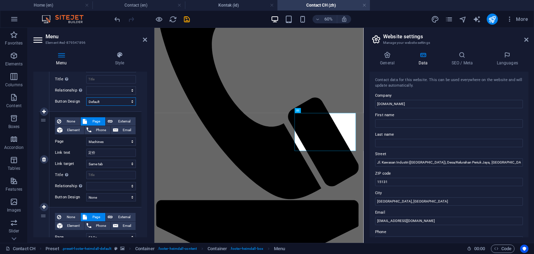
scroll to position [348, 0]
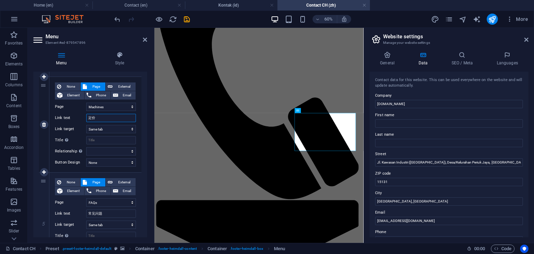
click at [92, 118] on input "定价" at bounding box center [111, 118] width 50 height 8
paste input "机器"
click at [115, 108] on select "Home About us Product Machines FAQs Contact Home Mengenai kita Produk Mesin Per…" at bounding box center [111, 107] width 50 height 8
click at [86, 103] on select "Home About us Product Machines FAQs Contact Home Mengenai kita Produk Mesin Per…" at bounding box center [111, 107] width 50 height 8
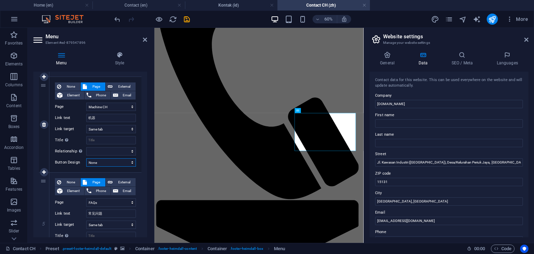
click at [126, 163] on select "None Default Primary Secondary" at bounding box center [111, 162] width 50 height 8
click at [86, 158] on select "None Default Primary Secondary" at bounding box center [111, 162] width 50 height 8
click at [142, 162] on div "1 None Page External Element Phone Email Page Home About us Product Machines FA…" at bounding box center [90, 76] width 114 height 585
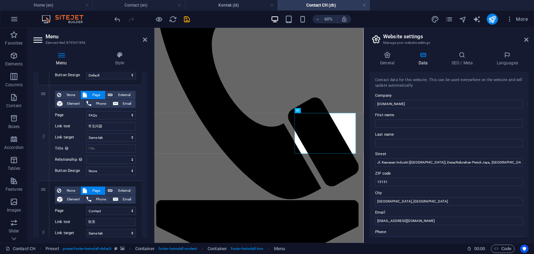
scroll to position [452, 0]
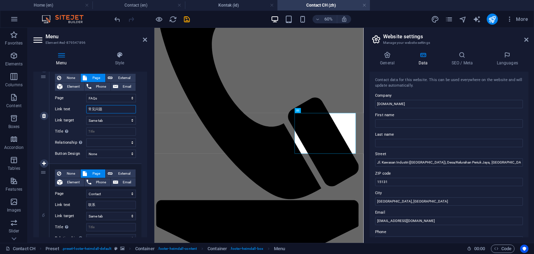
click at [94, 109] on input "常见问题" at bounding box center [111, 109] width 50 height 8
click at [90, 109] on input "常见问题" at bounding box center [111, 109] width 50 height 8
click at [101, 109] on input "常见问题" at bounding box center [111, 109] width 50 height 8
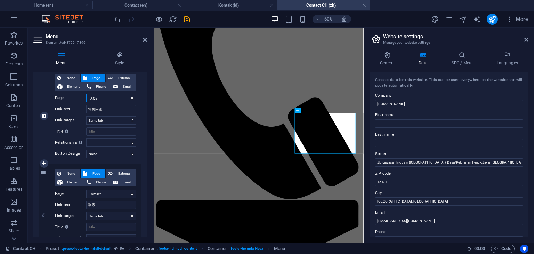
click at [122, 97] on select "Home About us Product Machines FAQs Contact Home Mengenai kita Produk Mesin Per…" at bounding box center [111, 98] width 50 height 8
click at [86, 94] on select "Home About us Product Machines FAQs Contact Home Mengenai kita Produk Mesin Per…" at bounding box center [111, 98] width 50 height 8
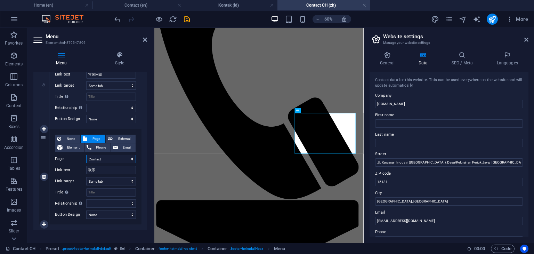
click at [121, 159] on select "Home About us Product Machines FAQs Contact Home Mengenai kita Produk Mesin Per…" at bounding box center [111, 159] width 50 height 8
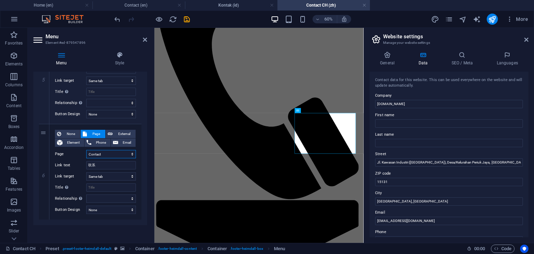
scroll to position [493, 0]
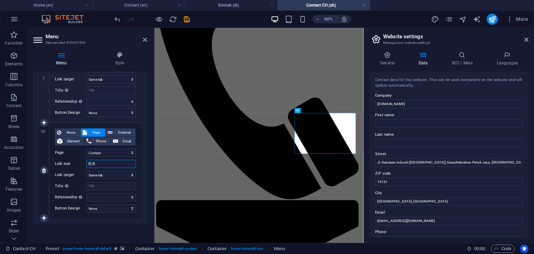
click at [91, 164] on input "联系" at bounding box center [111, 164] width 50 height 8
click at [123, 155] on select "Home About us Product Machines FAQs Contact Home Mengenai kita Produk Mesin Per…" at bounding box center [111, 153] width 50 height 8
click at [86, 149] on select "Home About us Product Machines FAQs Contact Home Mengenai kita Produk Mesin Per…" at bounding box center [111, 153] width 50 height 8
click at [113, 208] on select "None Default Primary Secondary" at bounding box center [111, 208] width 50 height 8
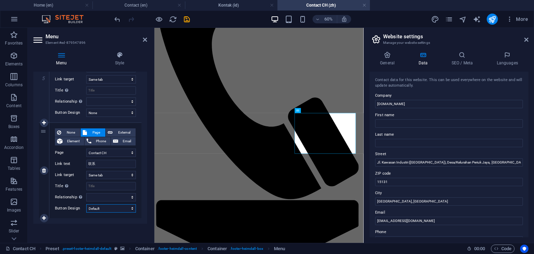
click at [86, 204] on select "None Default Primary Secondary" at bounding box center [111, 208] width 50 height 8
click at [125, 113] on select "None Default Primary Secondary" at bounding box center [111, 113] width 50 height 8
click at [86, 109] on select "None Default Primary Secondary" at bounding box center [111, 113] width 50 height 8
click at [188, 20] on icon "save" at bounding box center [187, 19] width 8 height 8
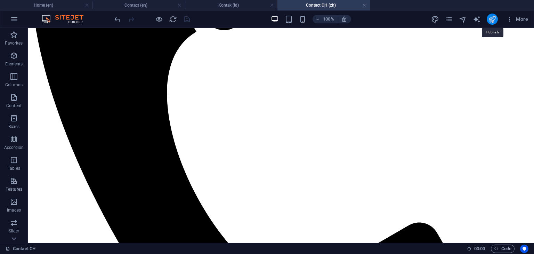
click at [490, 22] on icon "publish" at bounding box center [493, 19] width 8 height 8
